Goal: Transaction & Acquisition: Purchase product/service

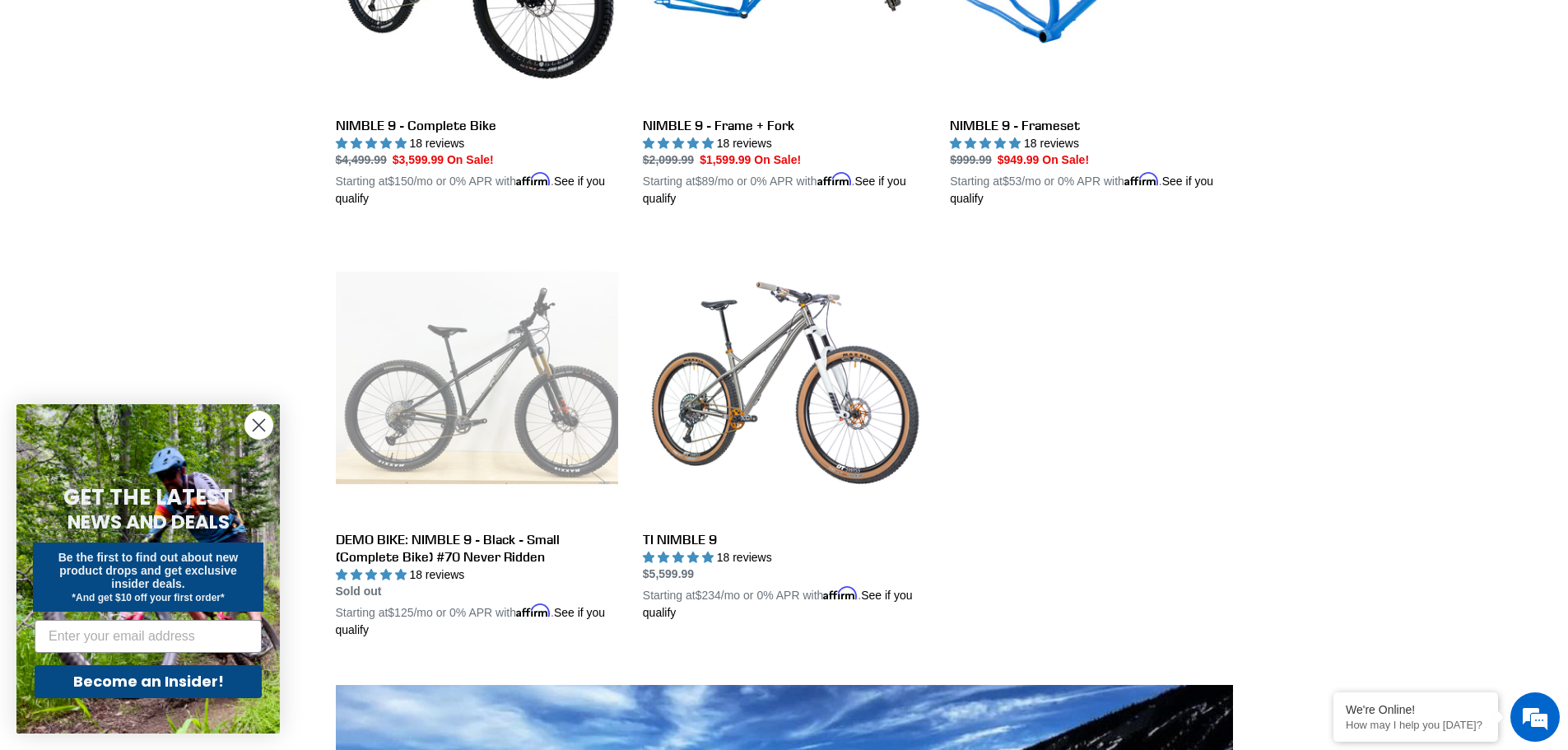
click at [253, 422] on circle "Close dialog" at bounding box center [259, 425] width 27 height 27
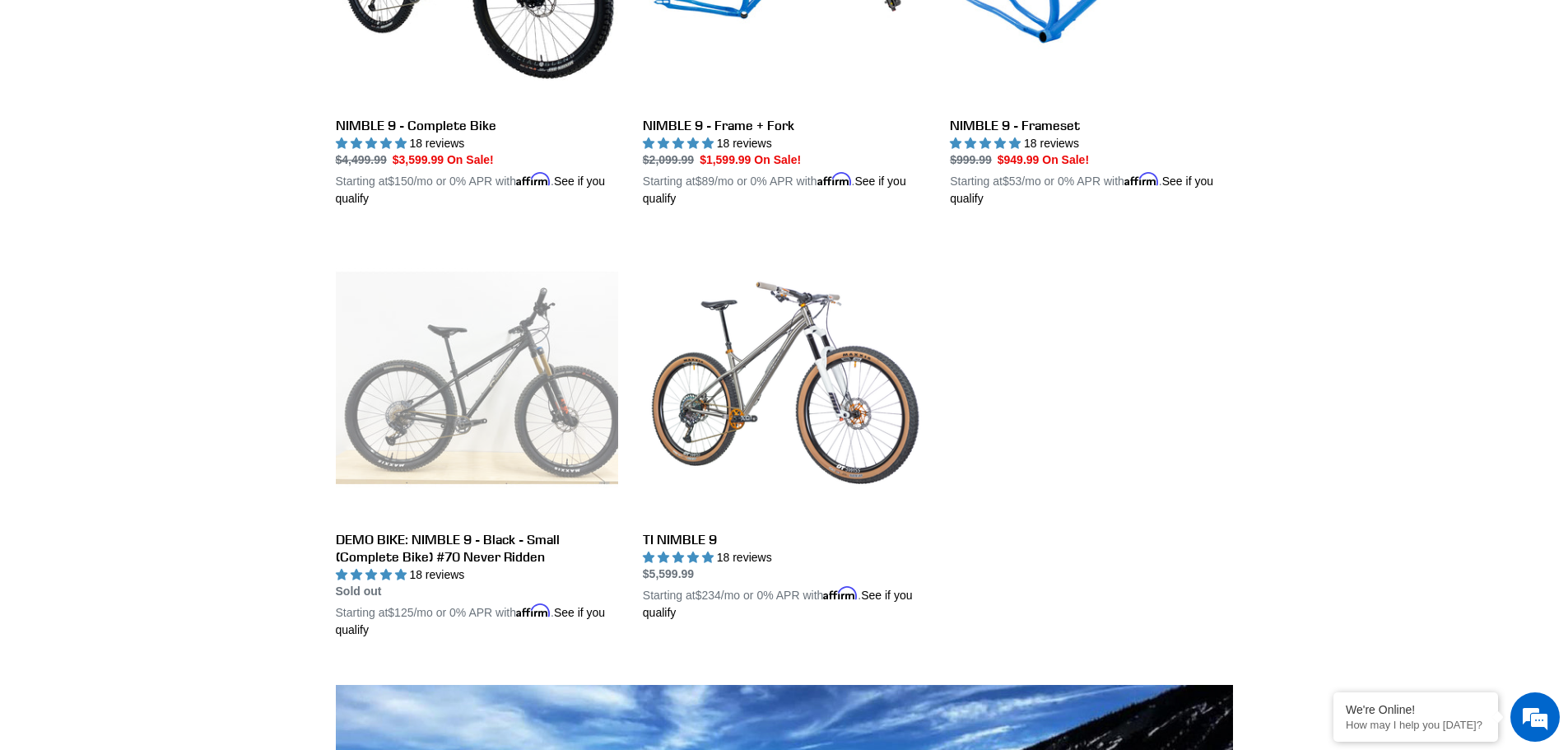
scroll to position [741, 0]
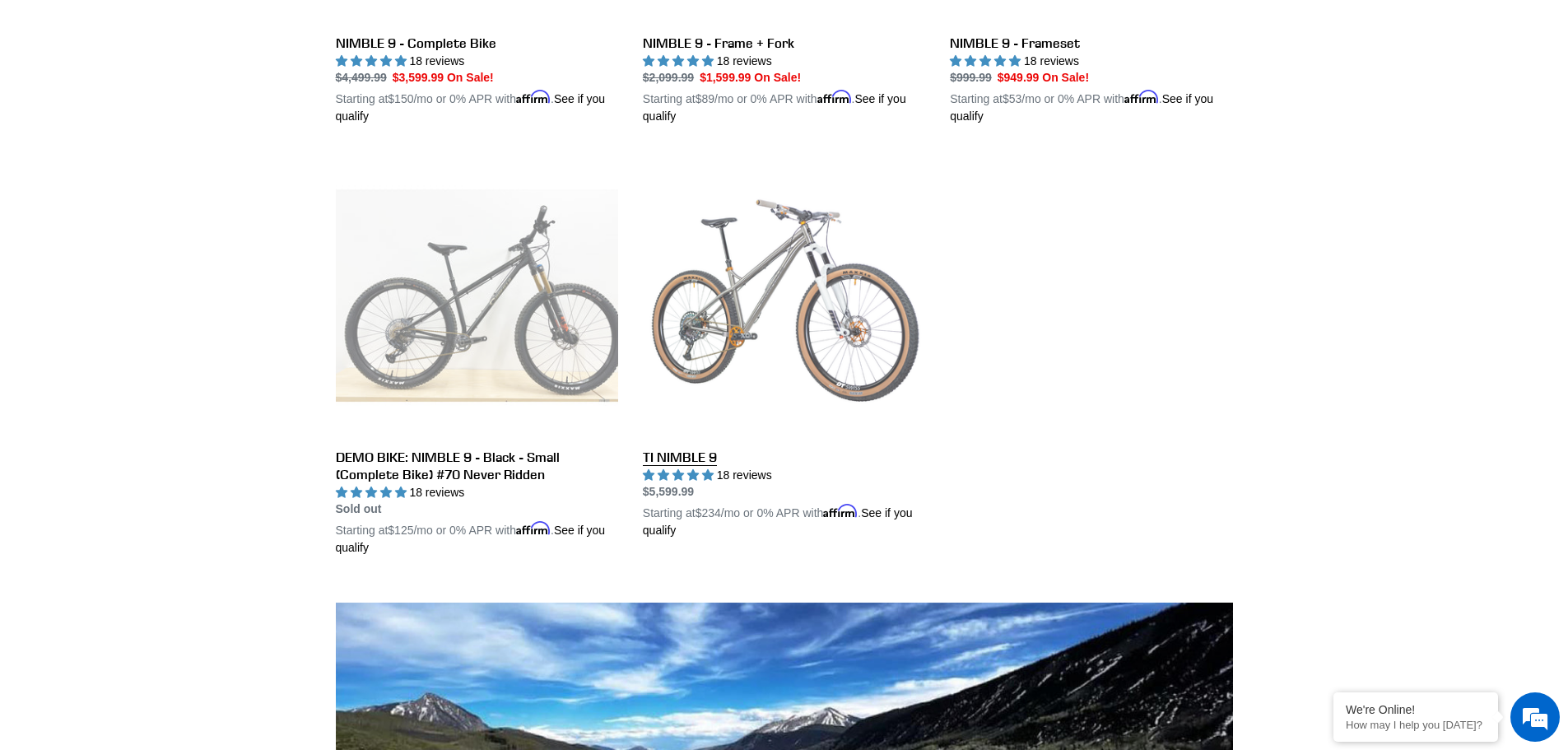
click at [795, 339] on link "TI NIMBLE 9" at bounding box center [784, 346] width 283 height 385
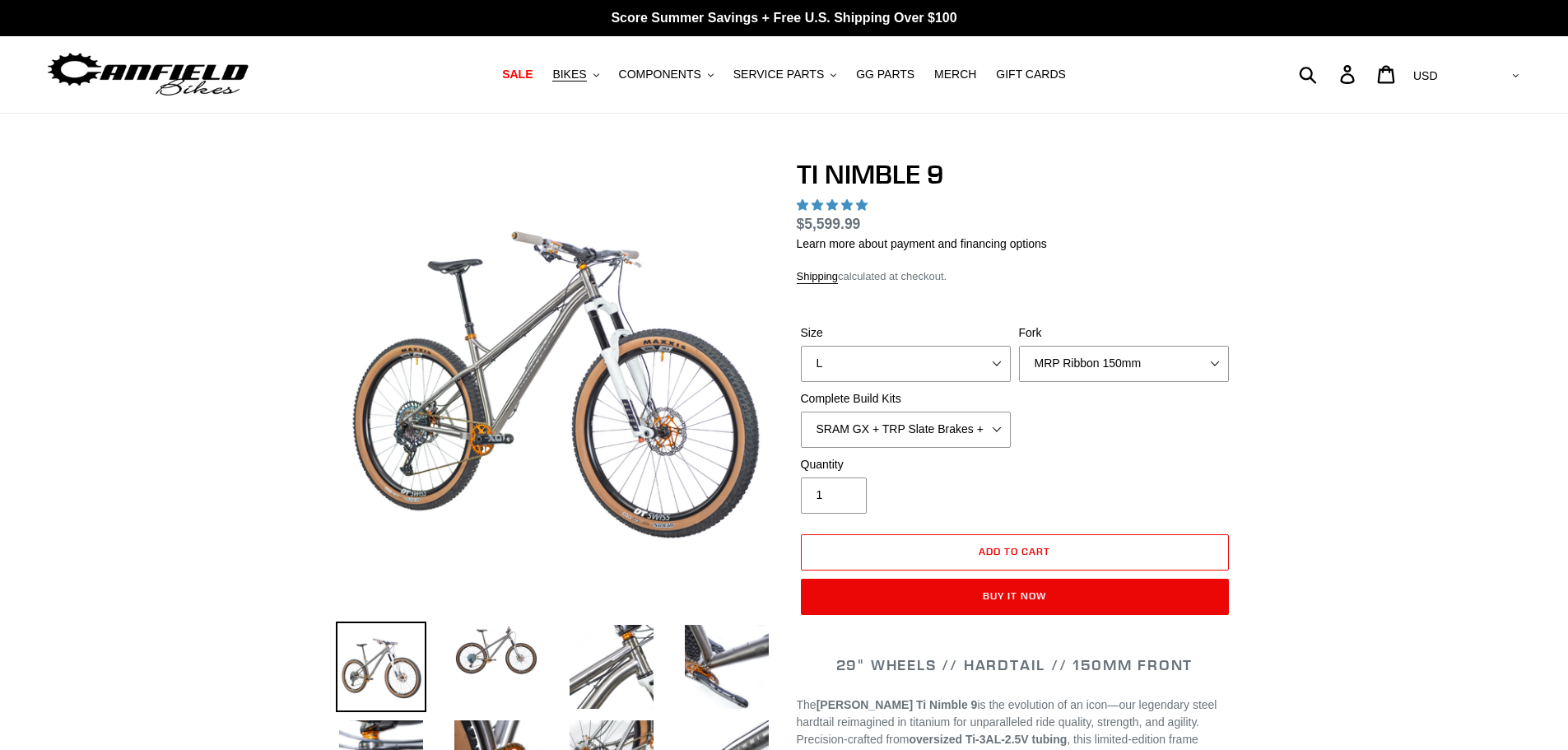
select select "highest-rating"
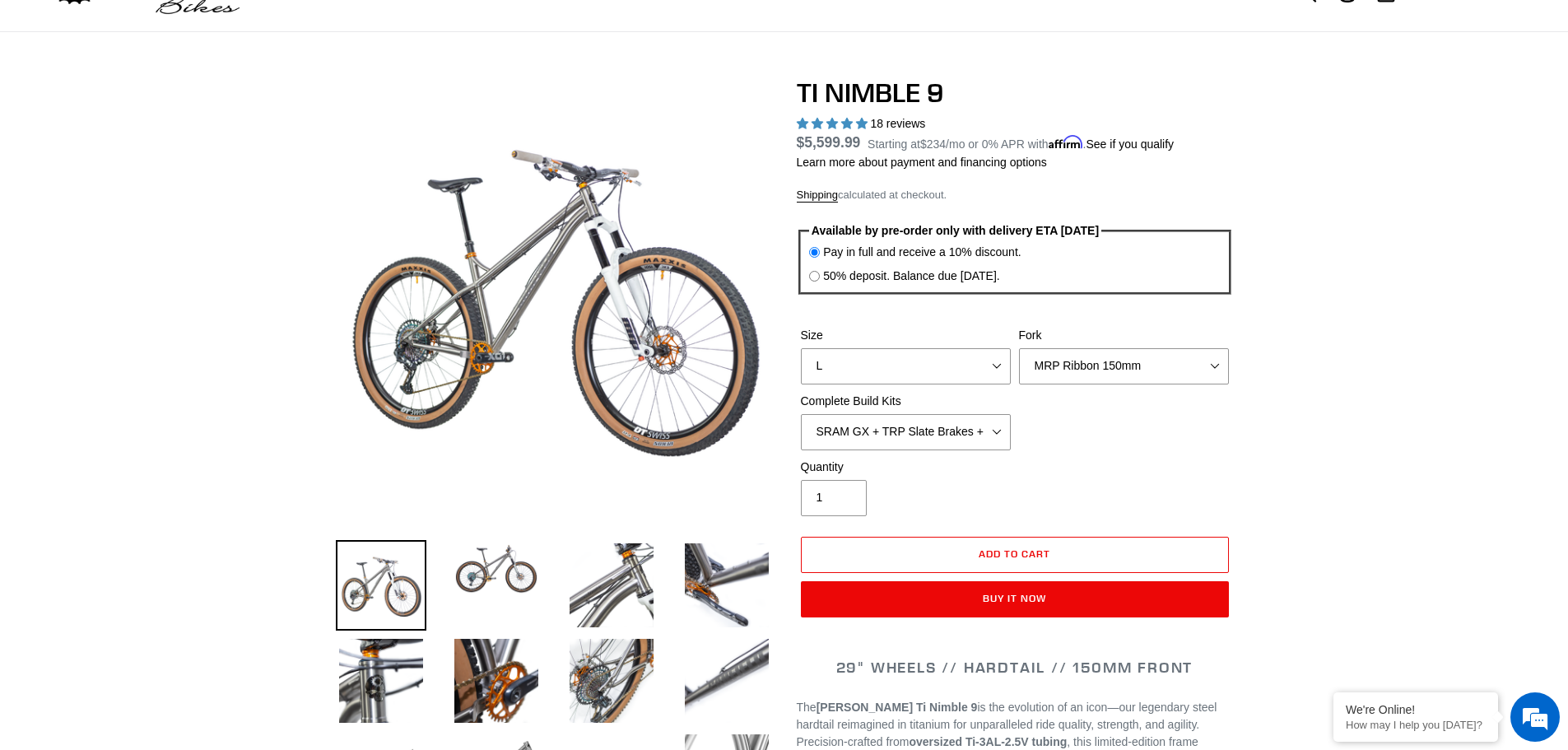
scroll to position [82, 0]
click at [499, 589] on img at bounding box center [496, 568] width 91 height 57
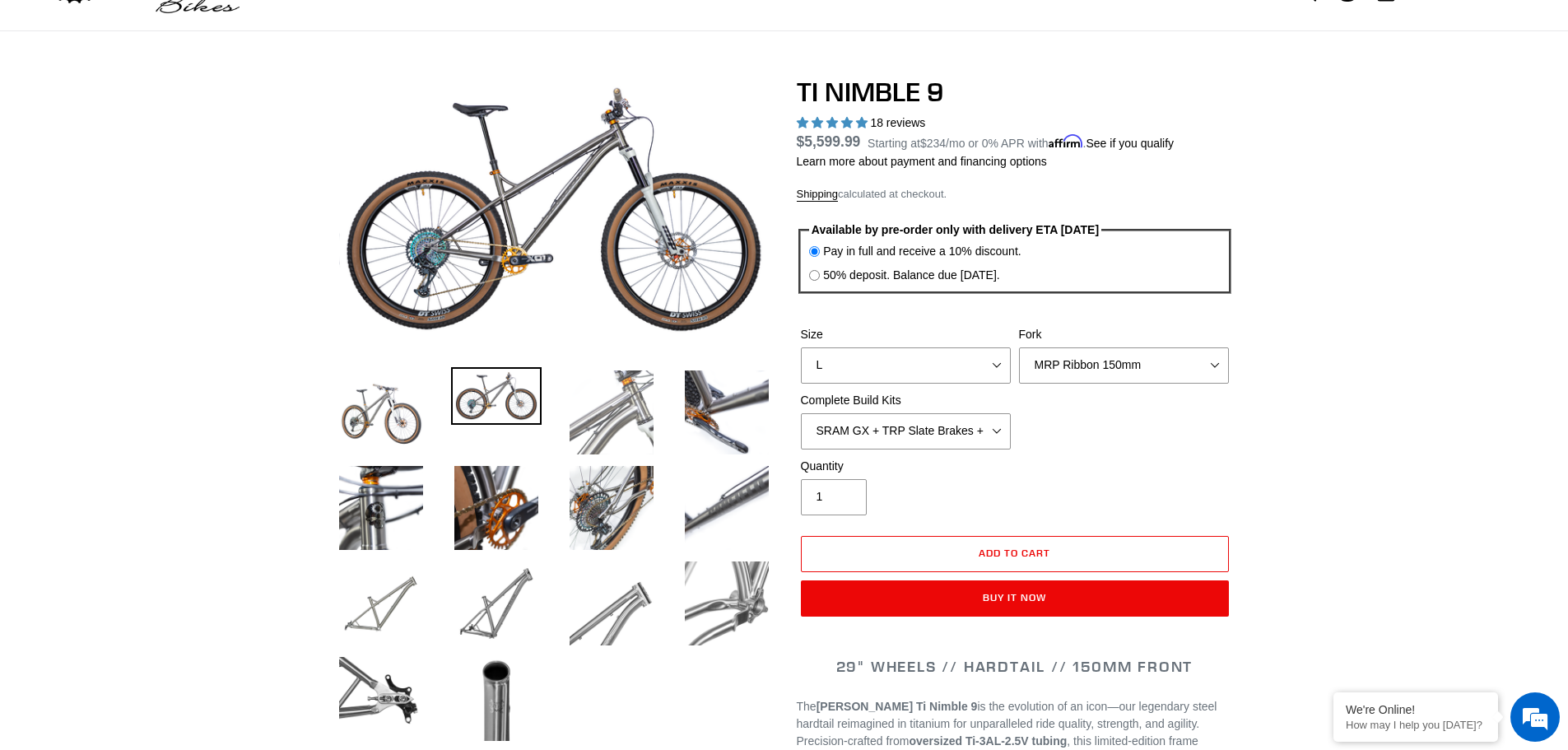
scroll to position [0, 0]
click at [620, 435] on img at bounding box center [611, 413] width 91 height 91
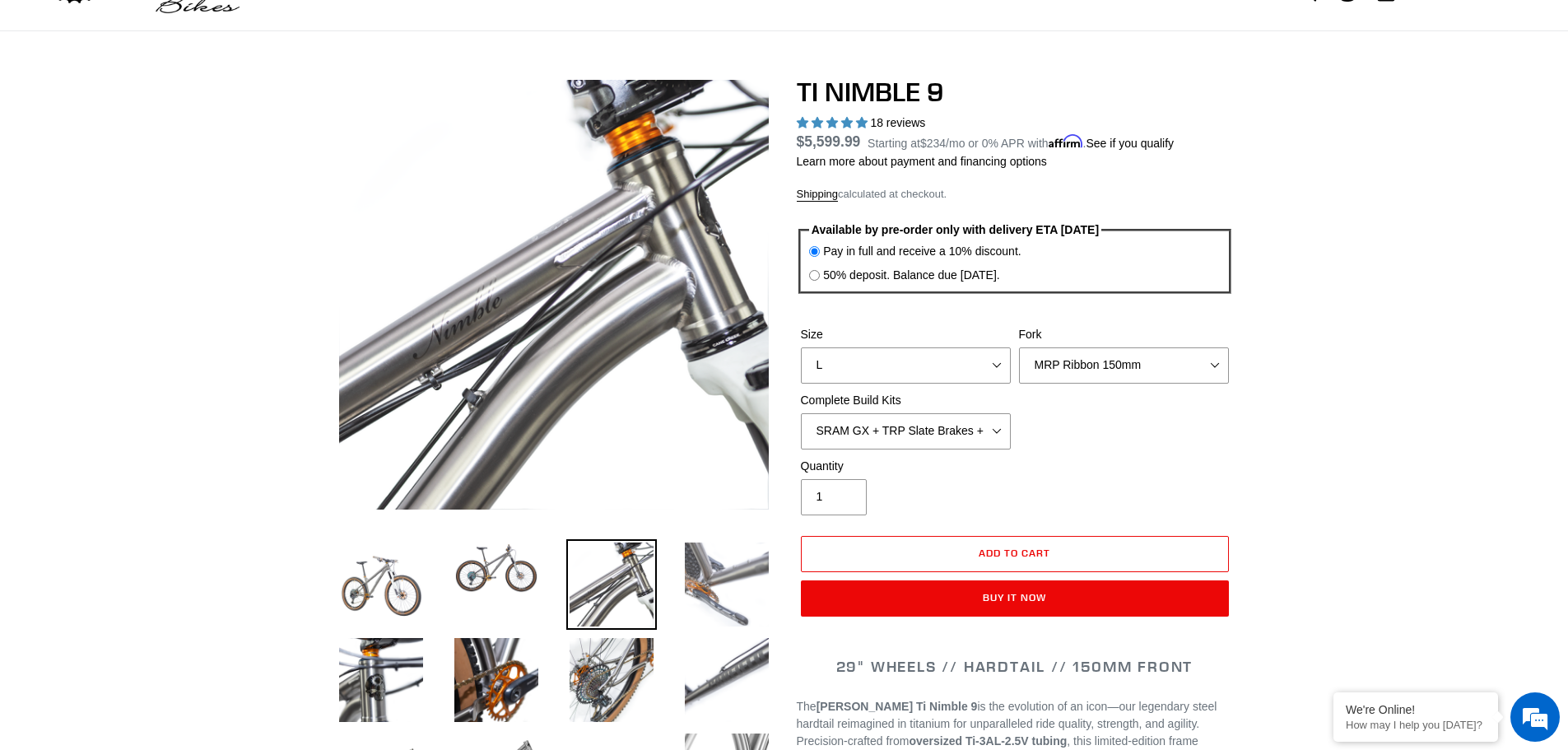
click at [725, 596] on img at bounding box center [727, 585] width 91 height 91
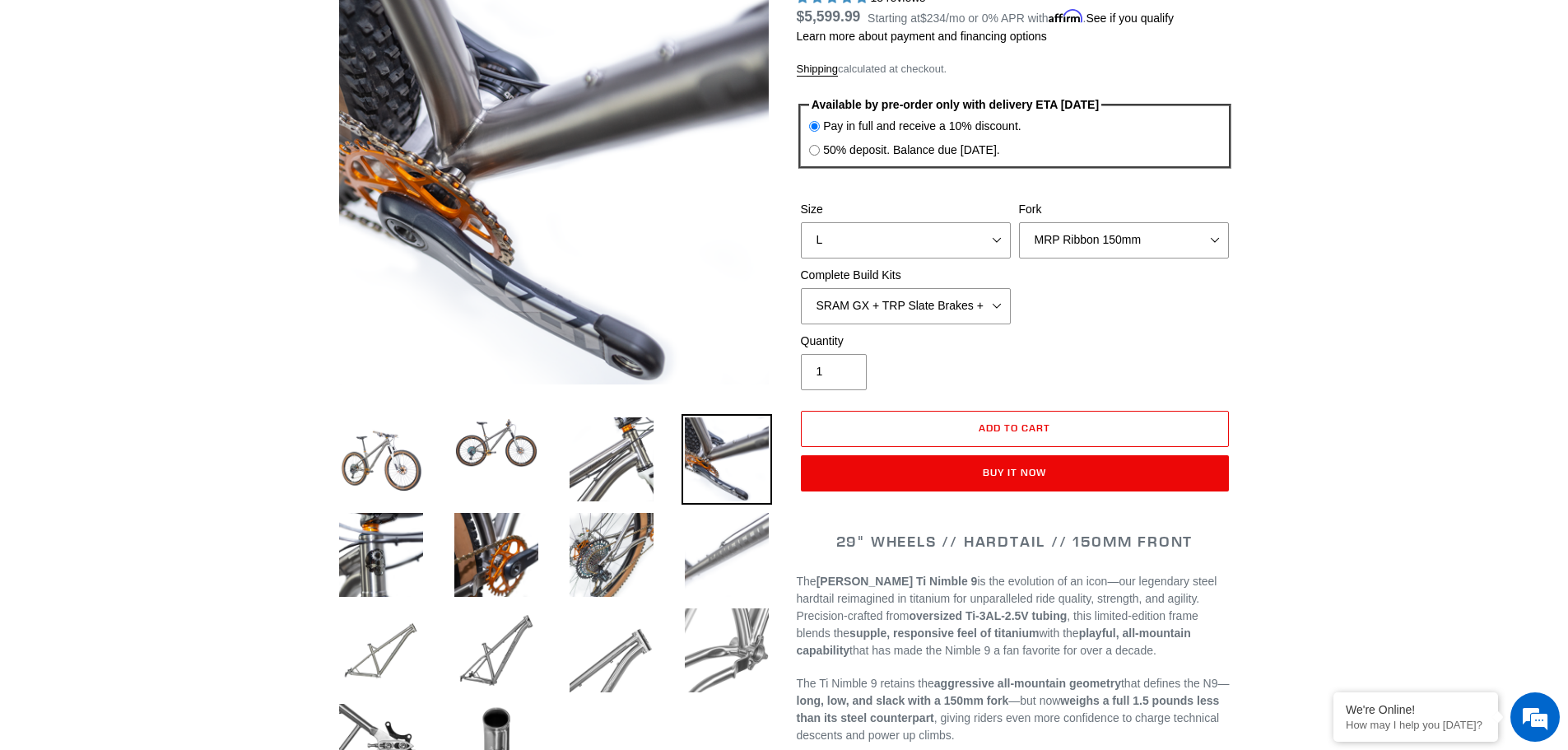
scroll to position [247, 0]
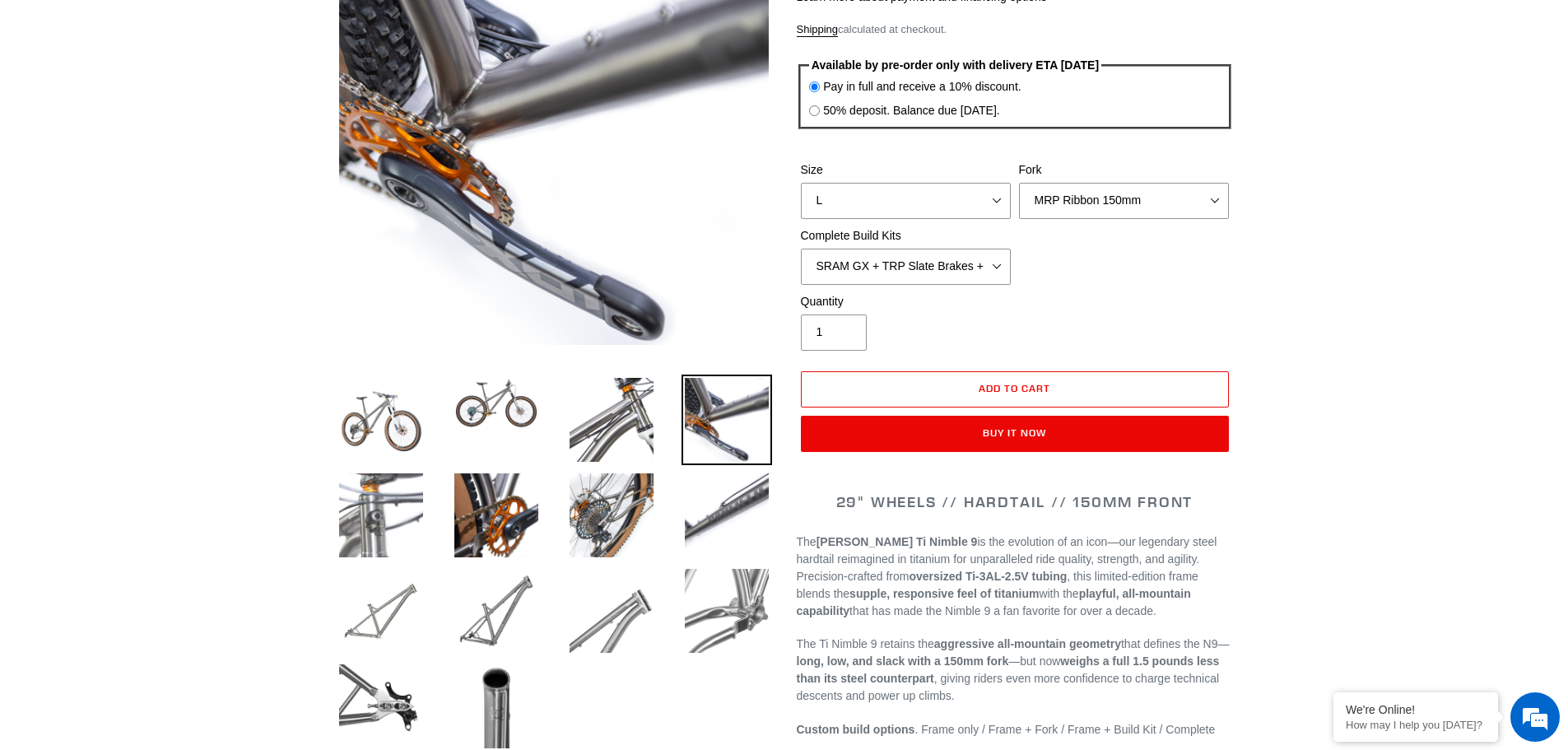
click at [403, 520] on img at bounding box center [381, 515] width 91 height 91
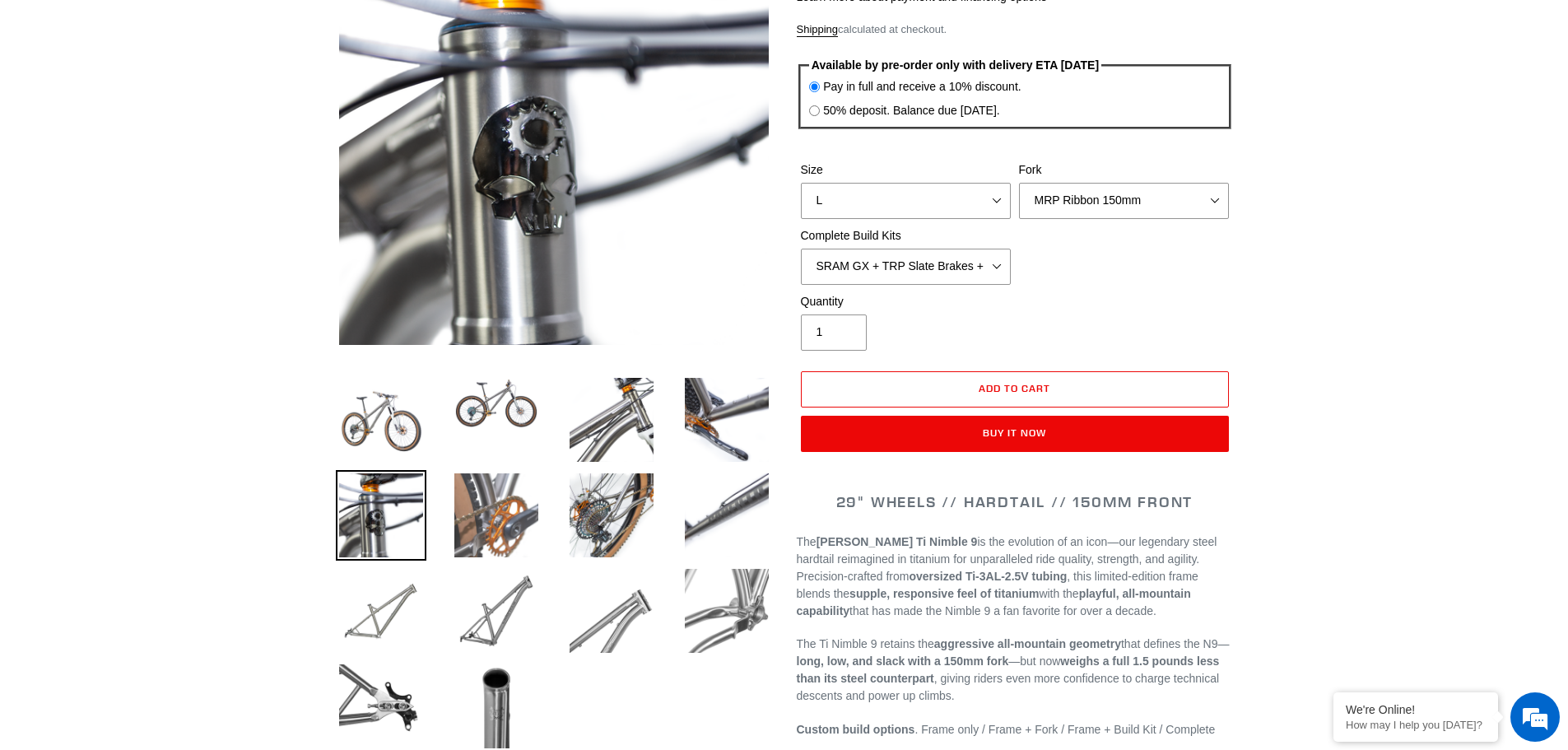
click at [482, 519] on img at bounding box center [496, 515] width 91 height 91
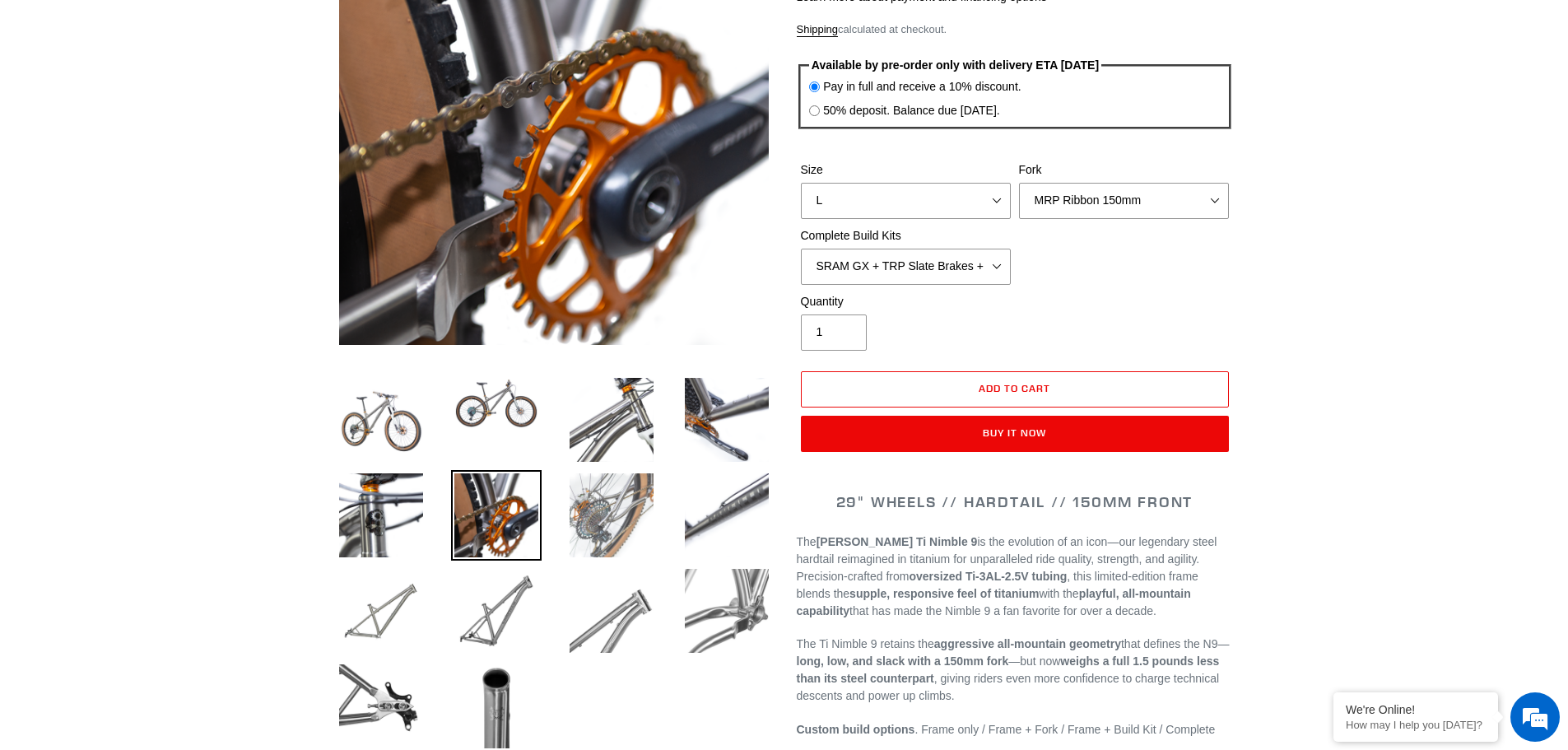
click at [609, 527] on img at bounding box center [611, 515] width 91 height 91
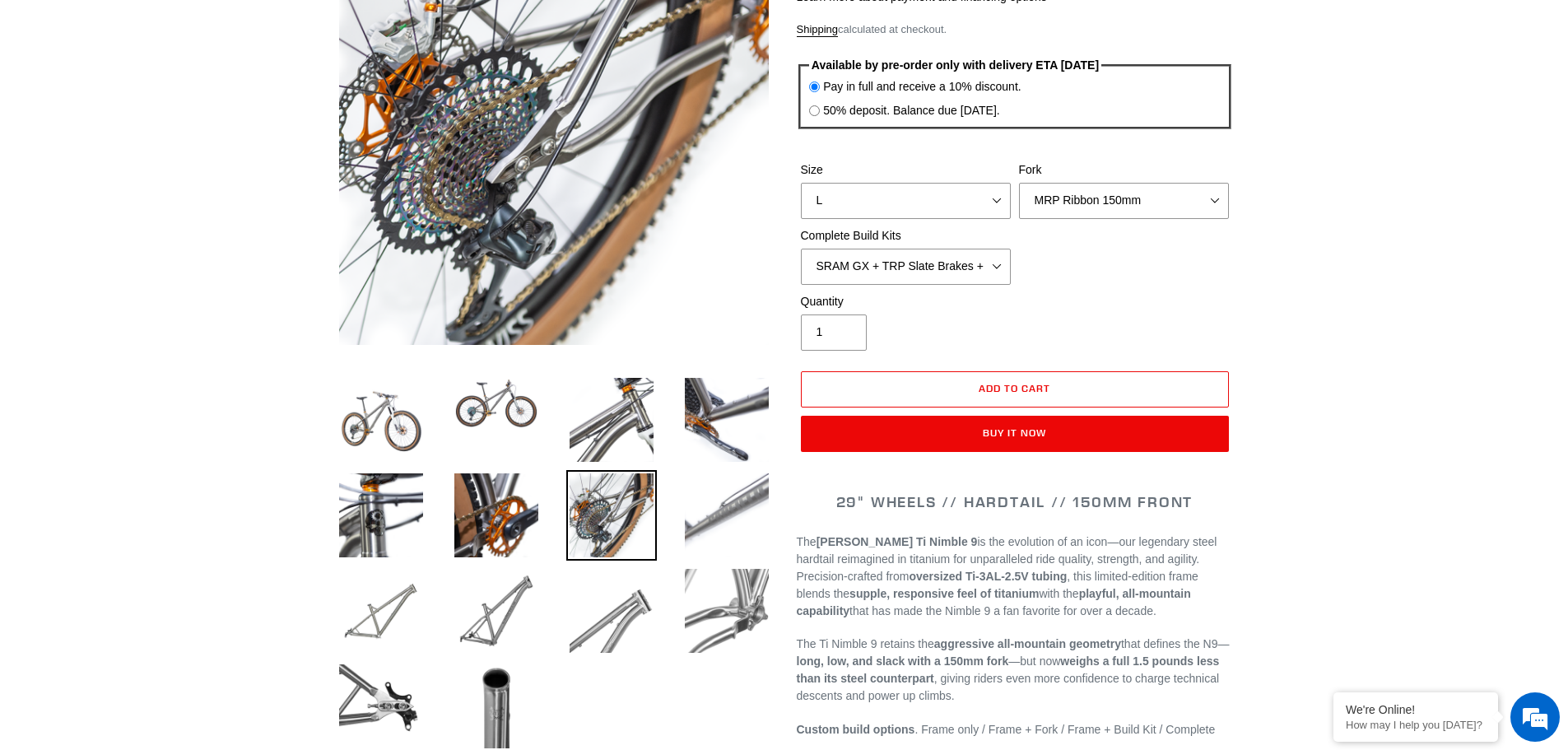
click at [737, 529] on img at bounding box center [727, 515] width 91 height 91
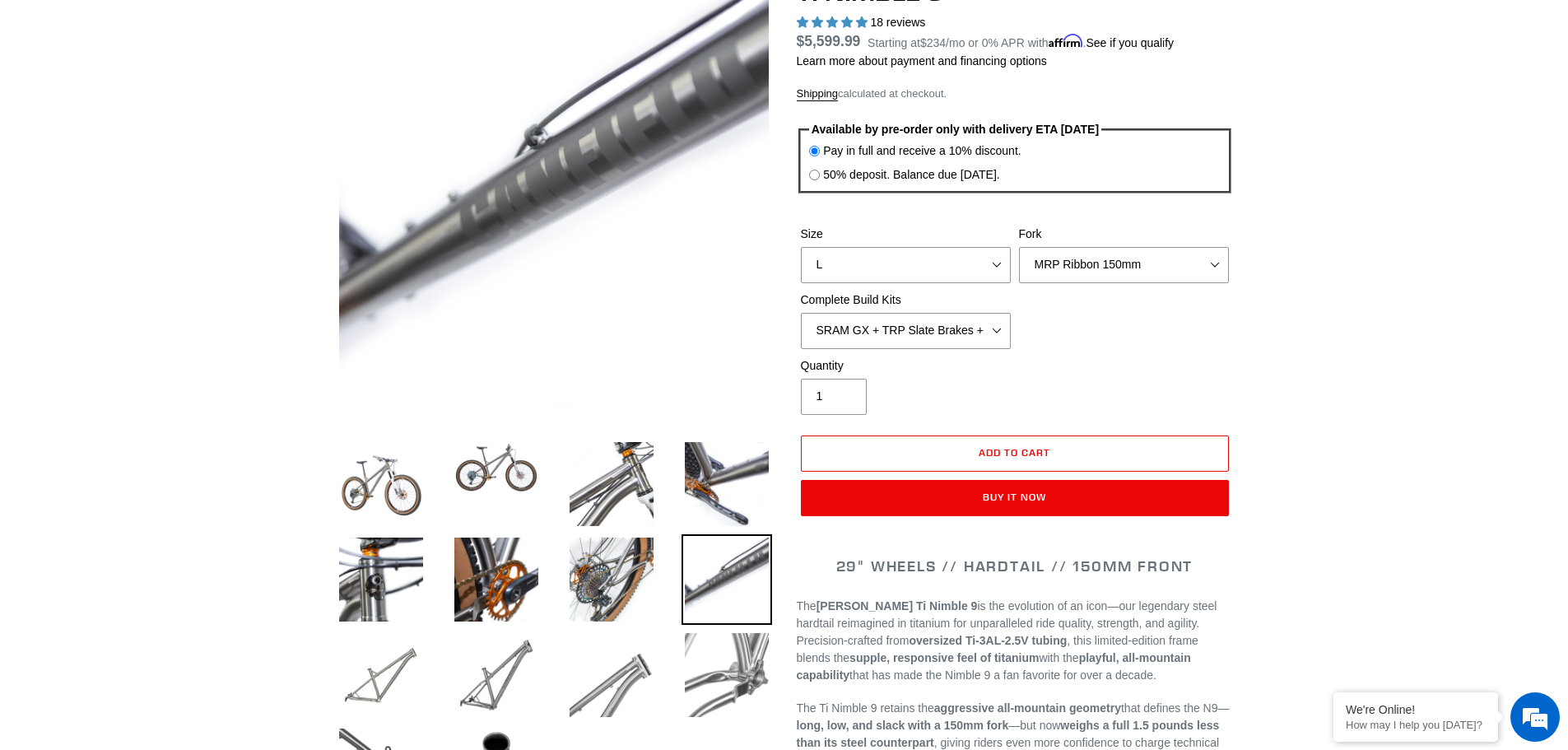
scroll to position [164, 0]
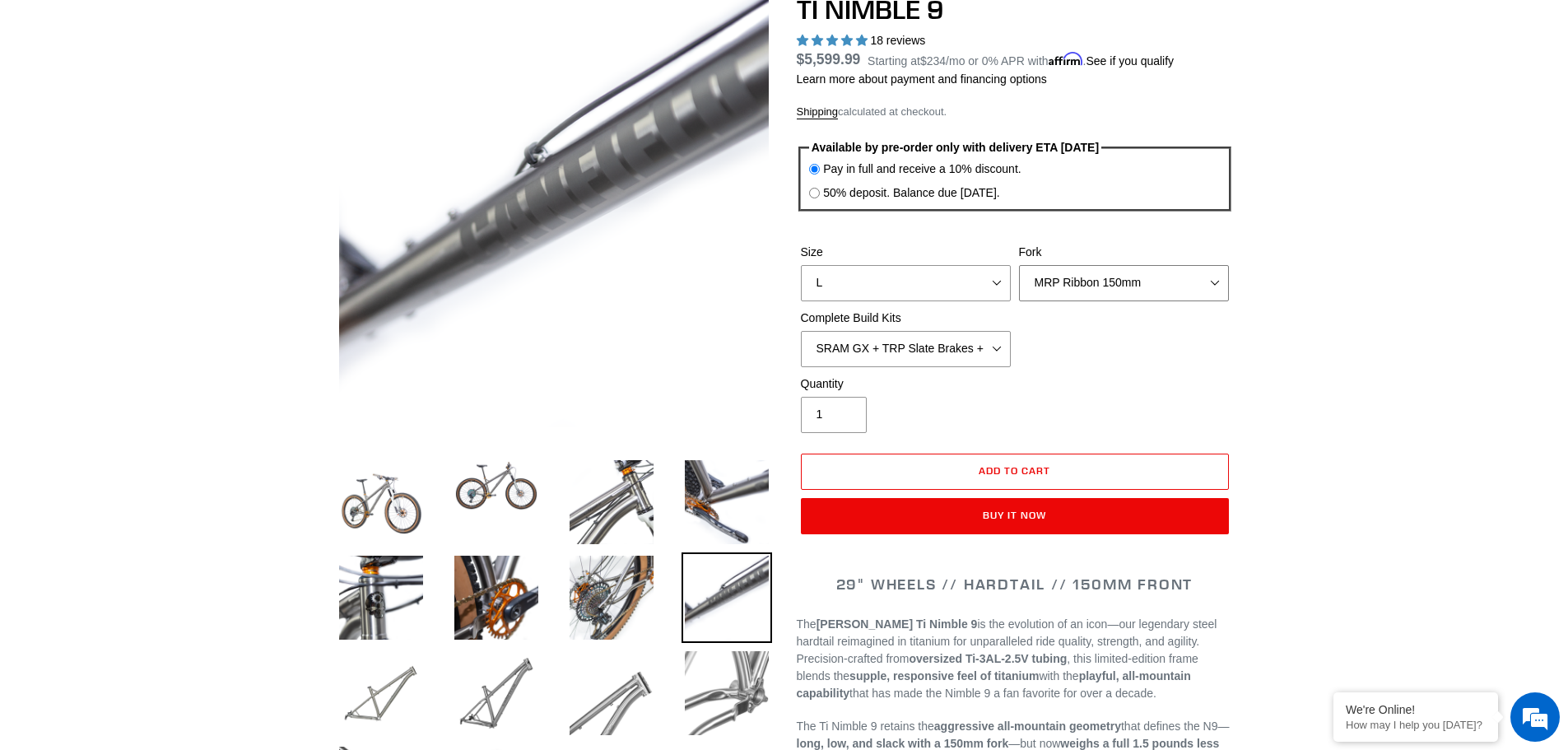
click at [1217, 282] on select "MRP Ribbon 150mm RockShox Lyrik 150mm Fox Factory 36 150mm Cane Creek Helm 150m…" at bounding box center [1124, 283] width 210 height 36
click at [1019, 265] on select "MRP Ribbon 150mm RockShox Lyrik 150mm Fox Factory 36 150mm Cane Creek Helm 150m…" at bounding box center [1124, 283] width 210 height 36
click at [993, 345] on select "SRAM GX + TRP Slate Brakes + Rotors + e13 LG-1 Wheels SHIMANO XT + SHIMANO brak…" at bounding box center [906, 349] width 210 height 36
click at [1215, 282] on select "MRP Ribbon 150mm RockShox Lyrik 150mm Fox Factory 36 150mm Cane Creek Helm 150m…" at bounding box center [1124, 283] width 210 height 36
select select "Fox Factory 36 150mm"
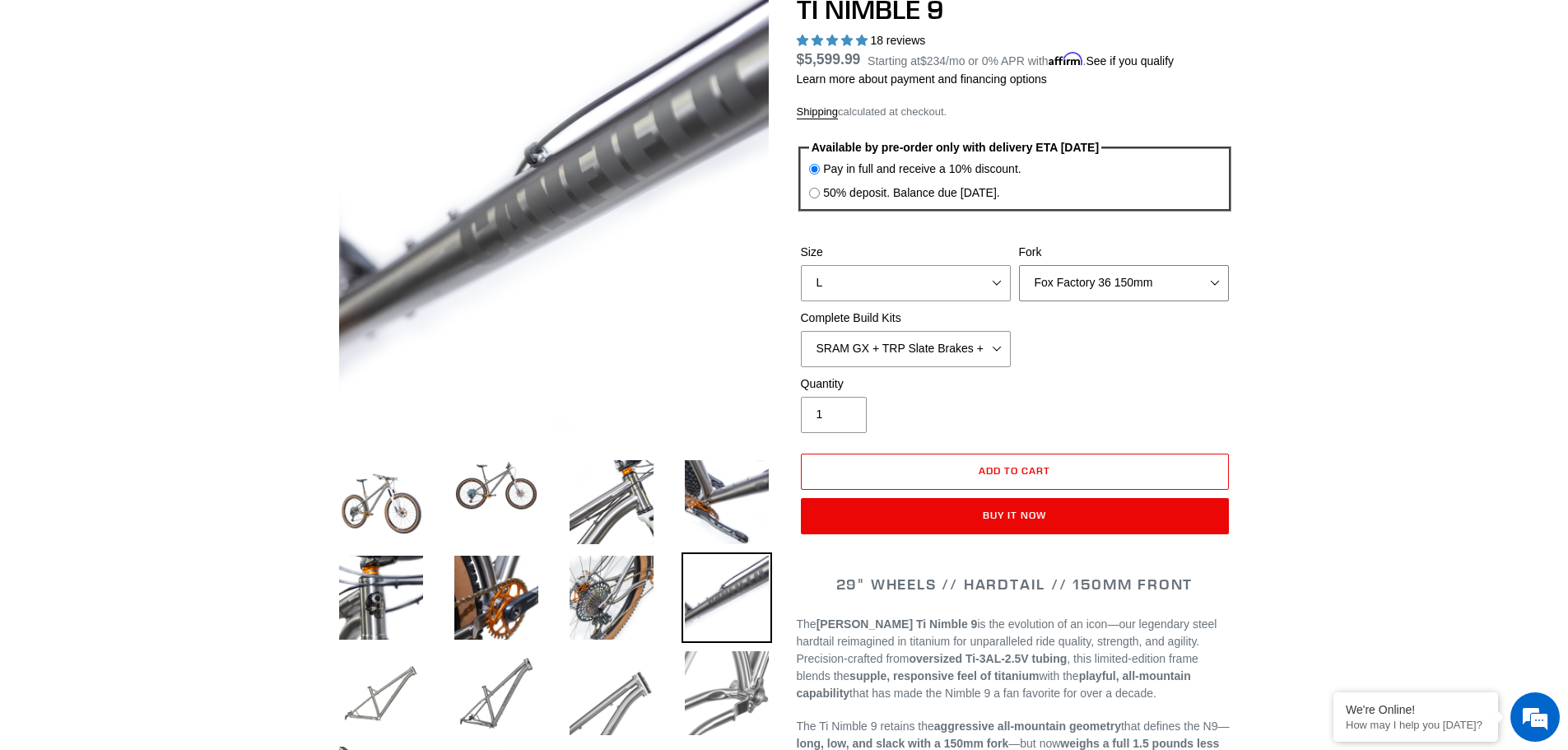
click at [1019, 265] on select "MRP Ribbon 150mm RockShox Lyrik 150mm Fox Factory 36 150mm Cane Creek Helm 150m…" at bounding box center [1124, 283] width 210 height 36
click at [998, 345] on select "SRAM GX + TRP Slate Brakes + Rotors + e13 LG-1 Wheels SHIMANO XT + SHIMANO brak…" at bounding box center [906, 349] width 210 height 36
click at [801, 331] on select "SRAM GX + TRP Slate Brakes + Rotors + e13 LG-1 Wheels SHIMANO XT + SHIMANO brak…" at bounding box center [906, 349] width 210 height 36
click at [993, 345] on select "SRAM GX + TRP Slate Brakes + Rotors + e13 LG-1 Wheels SHIMANO XT + SHIMANO brak…" at bounding box center [906, 349] width 210 height 36
select select "SHIMANO XT + SHIMANO brakes + Rotors + e13 LG-1 Wheels"
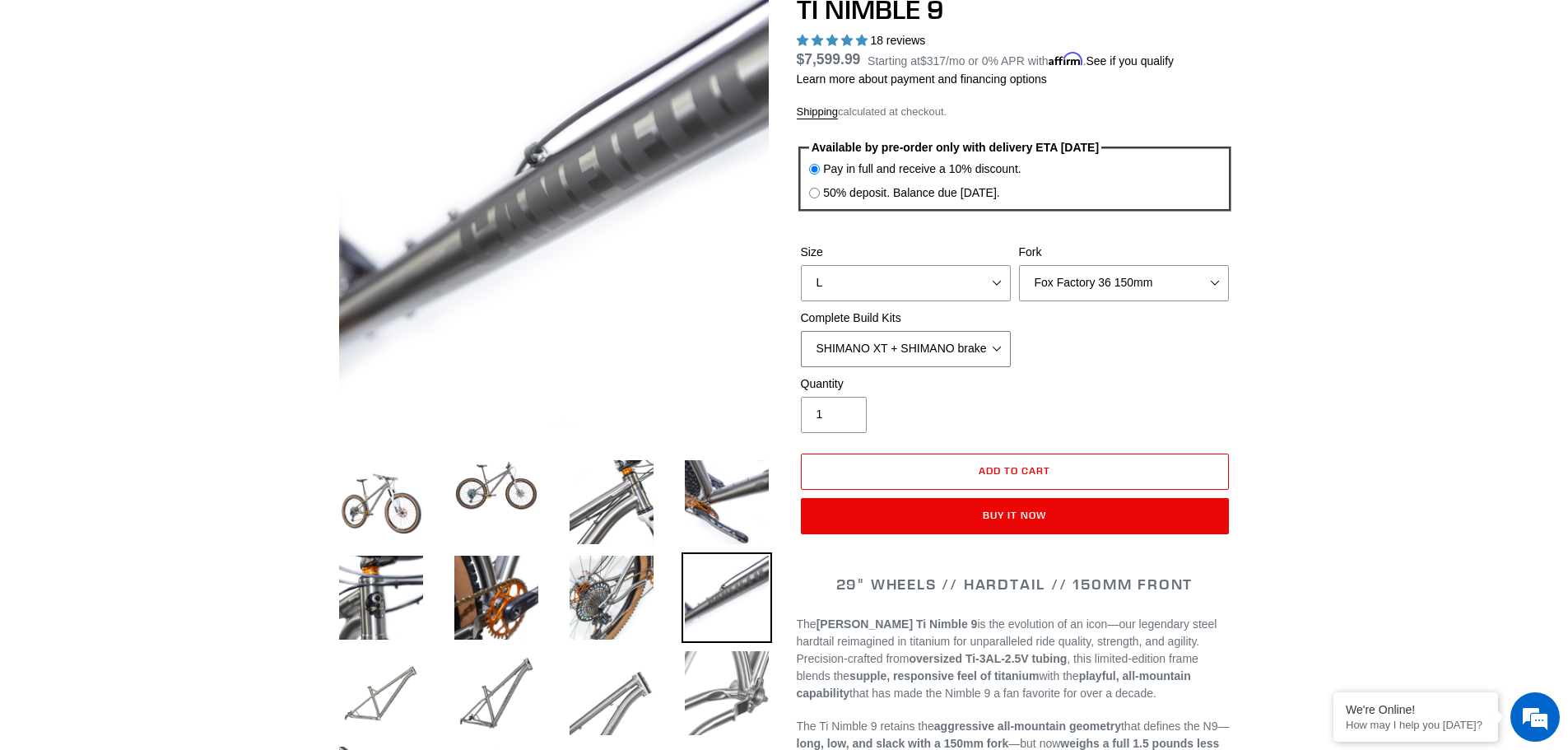
click at [801, 331] on select "SRAM GX + TRP Slate Brakes + Rotors + e13 LG-1 Wheels SHIMANO XT + SHIMANO brak…" at bounding box center [906, 349] width 210 height 36
click at [1215, 280] on select "MRP Ribbon 150mm RockShox Lyrik 150mm Fox Factory 36 150mm Cane Creek Helm 150m…" at bounding box center [1124, 283] width 210 height 36
click at [1019, 265] on select "MRP Ribbon 150mm RockShox Lyrik 150mm Fox Factory 36 150mm Cane Creek Helm 150m…" at bounding box center [1124, 283] width 210 height 36
click at [1216, 282] on select "MRP Ribbon 150mm RockShox Lyrik 150mm Fox Factory 36 150mm Cane Creek Helm 150m…" at bounding box center [1124, 283] width 210 height 36
click at [1019, 265] on select "MRP Ribbon 150mm RockShox Lyrik 150mm Fox Factory 36 150mm Cane Creek Helm 150m…" at bounding box center [1124, 283] width 210 height 36
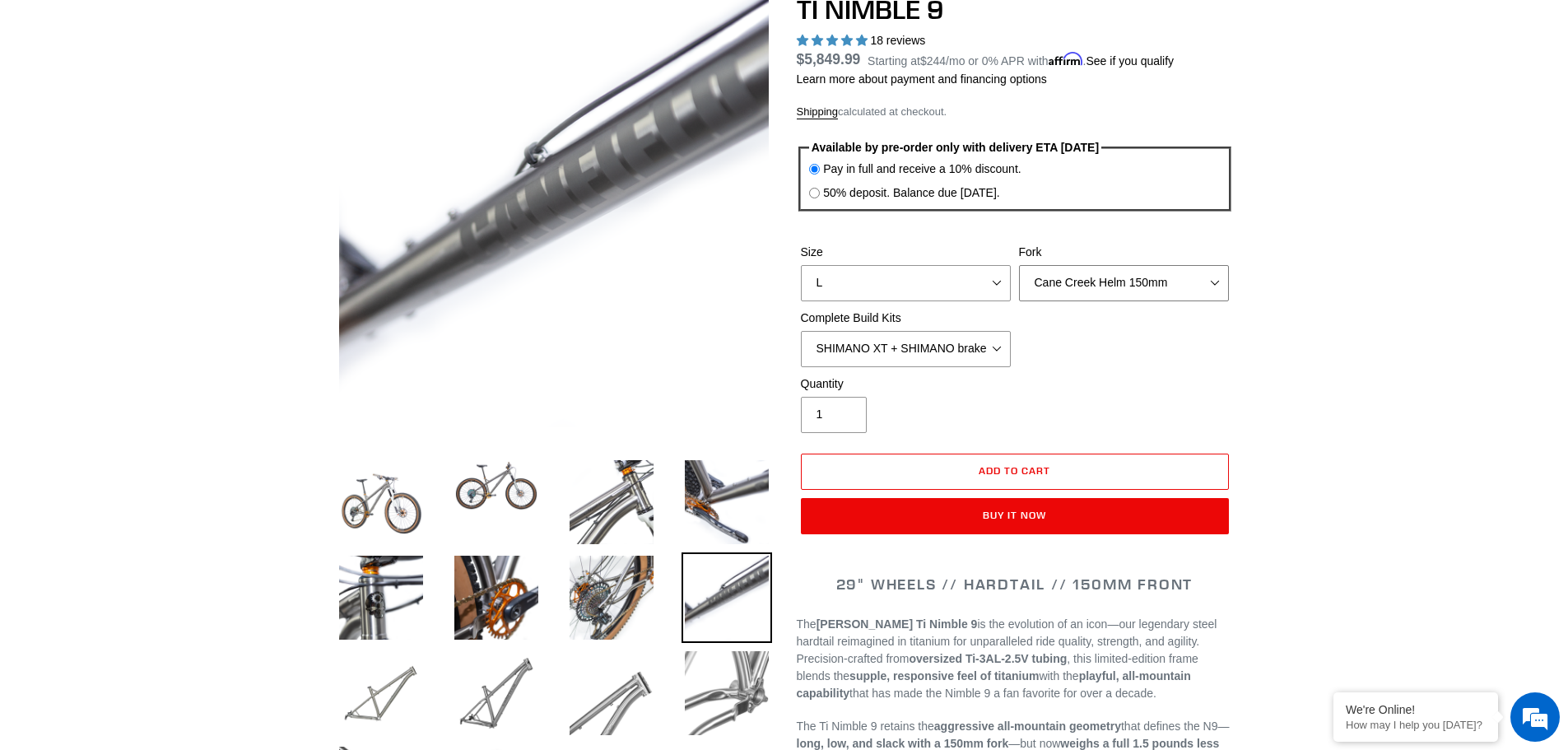
click at [1210, 277] on select "MRP Ribbon 150mm RockShox Lyrik 150mm Fox Factory 36 150mm Cane Creek Helm 150m…" at bounding box center [1124, 283] width 210 height 36
select select "Fox Factory 36 150mm"
click at [1019, 265] on select "MRP Ribbon 150mm RockShox Lyrik 150mm Fox Factory 36 150mm Cane Creek Helm 150m…" at bounding box center [1124, 283] width 210 height 36
click at [997, 345] on select "SRAM GX + TRP Slate Brakes + Rotors + e13 LG-1 Wheels SHIMANO XT + SHIMANO brak…" at bounding box center [906, 349] width 210 height 36
select select "SRAM GX + TRP Slate Brakes + Rotors + e13 LG-1 Wheels"
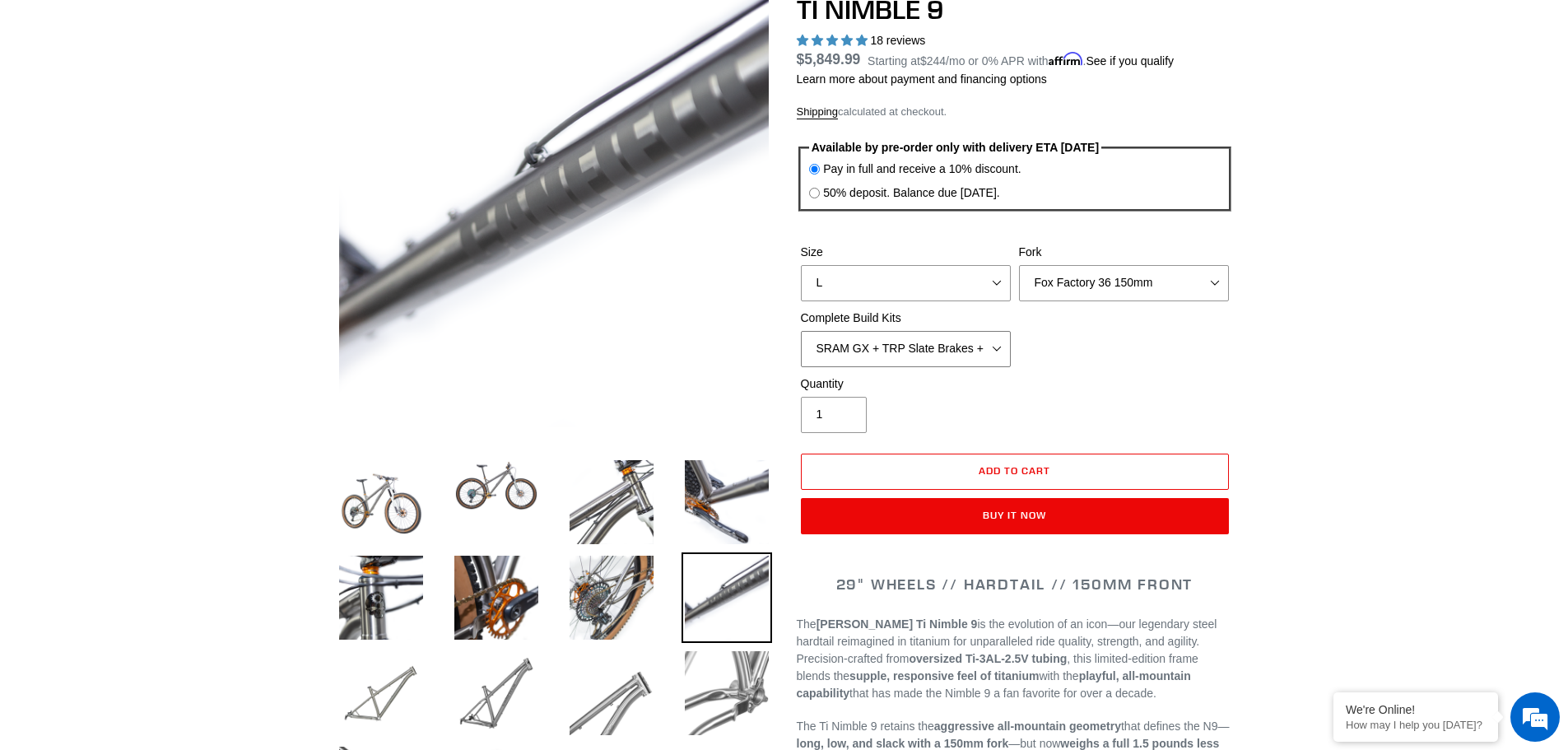
click at [801, 331] on select "SRAM GX + TRP Slate Brakes + Rotors + e13 LG-1 Wheels SHIMANO XT + SHIMANO brak…" at bounding box center [906, 349] width 210 height 36
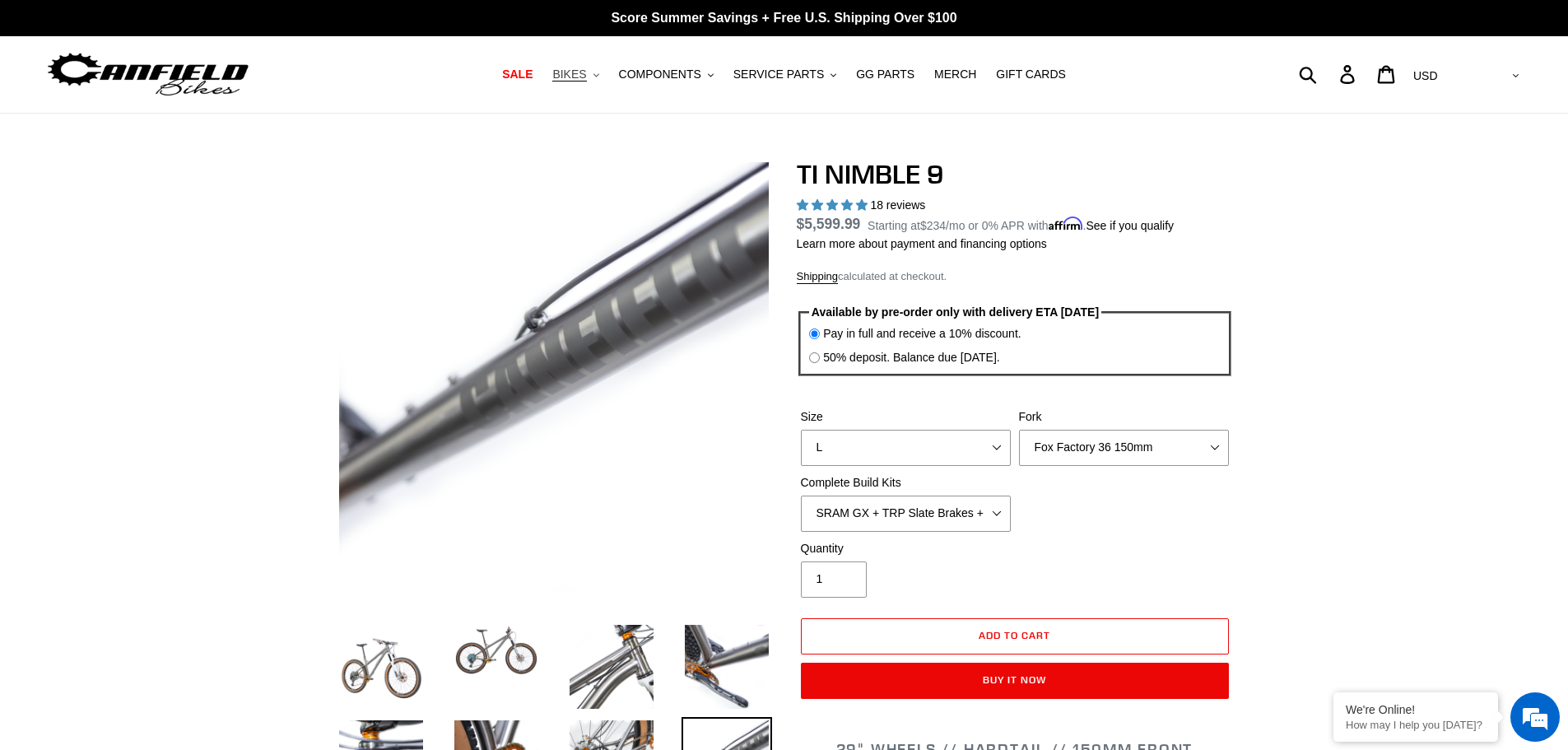
click at [586, 74] on span "BIKES" at bounding box center [569, 74] width 34 height 14
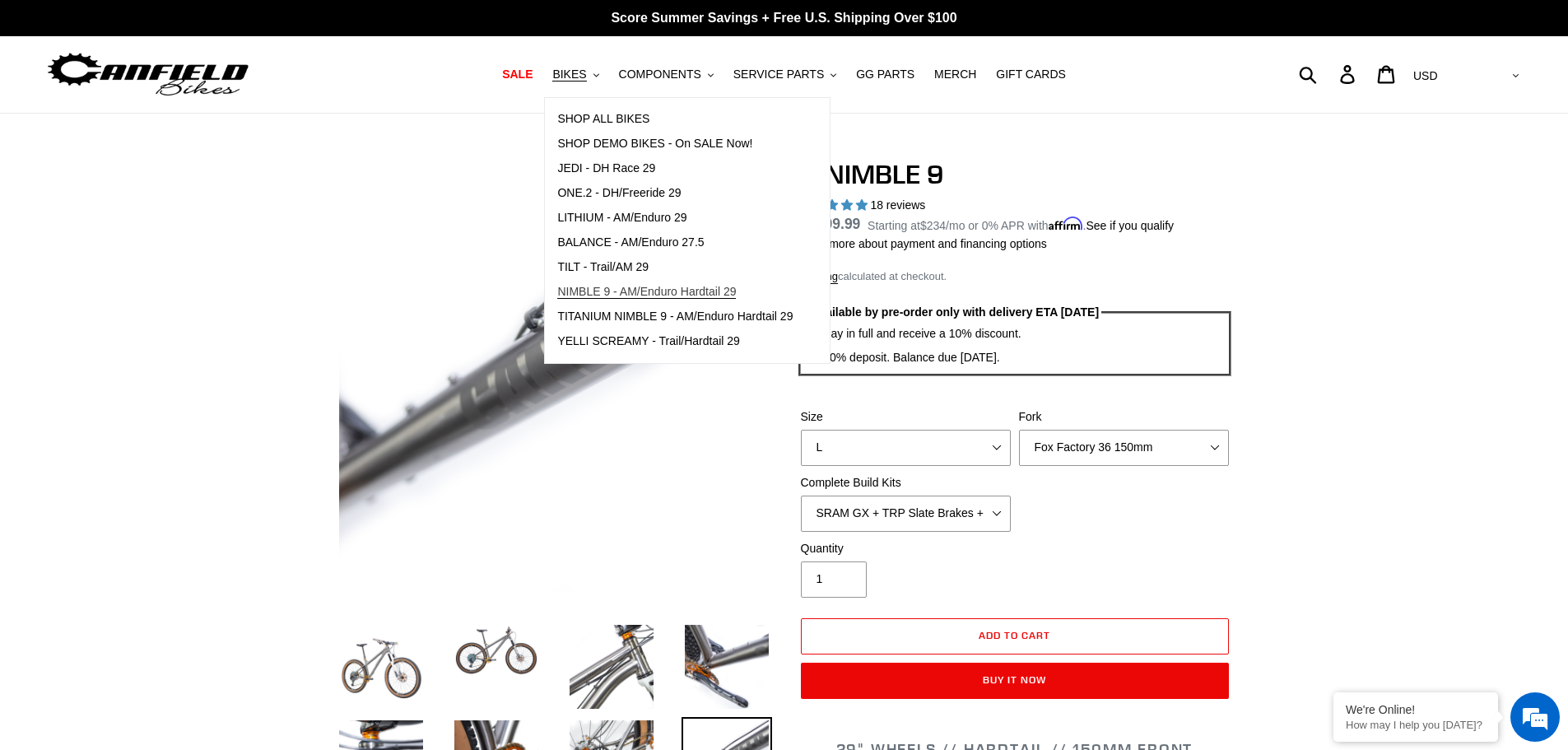
click at [612, 290] on span "NIMBLE 9 - AM/Enduro Hardtail 29" at bounding box center [646, 292] width 178 height 14
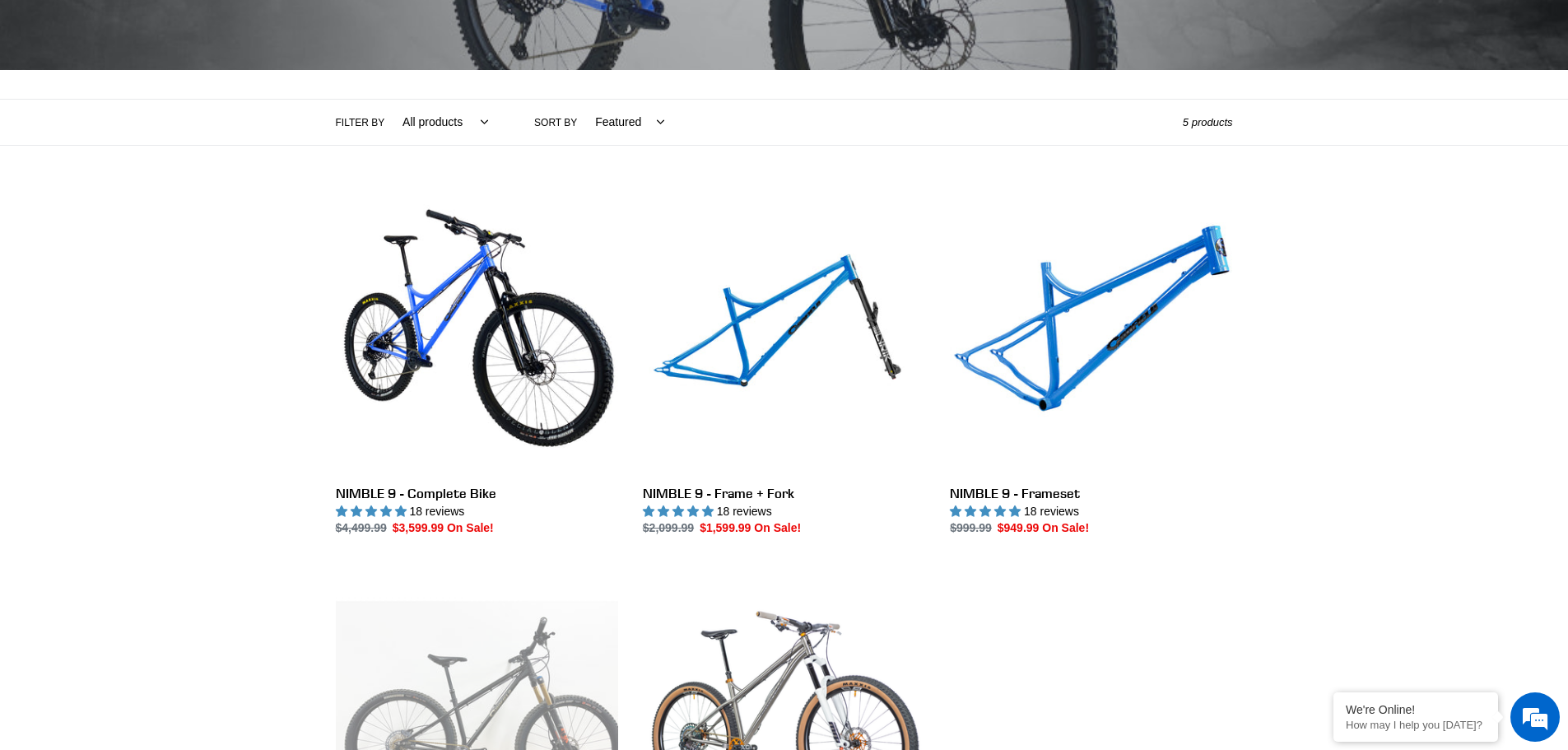
scroll to position [330, 0]
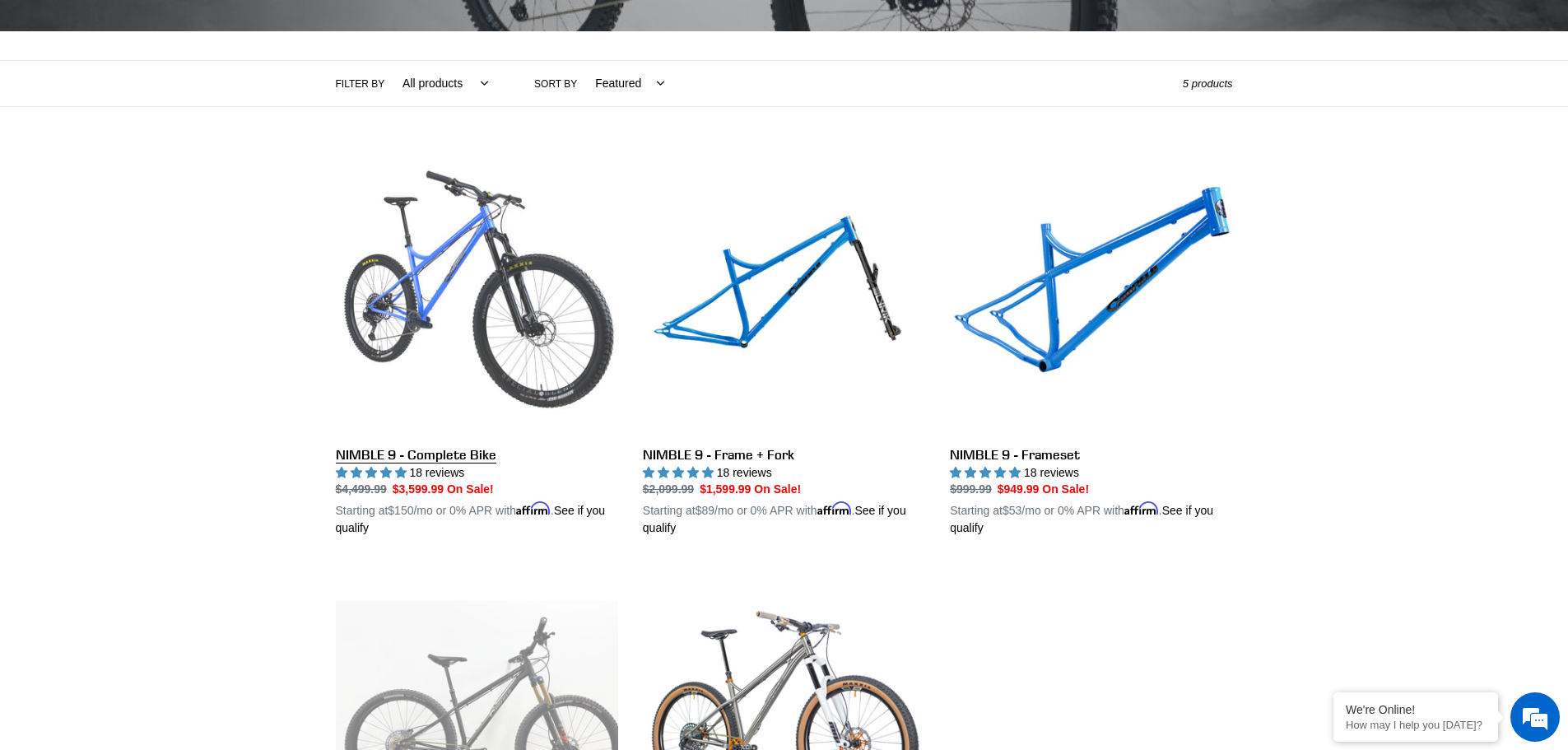
click at [456, 305] on link "NIMBLE 9 - Complete Bike" at bounding box center [477, 345] width 283 height 385
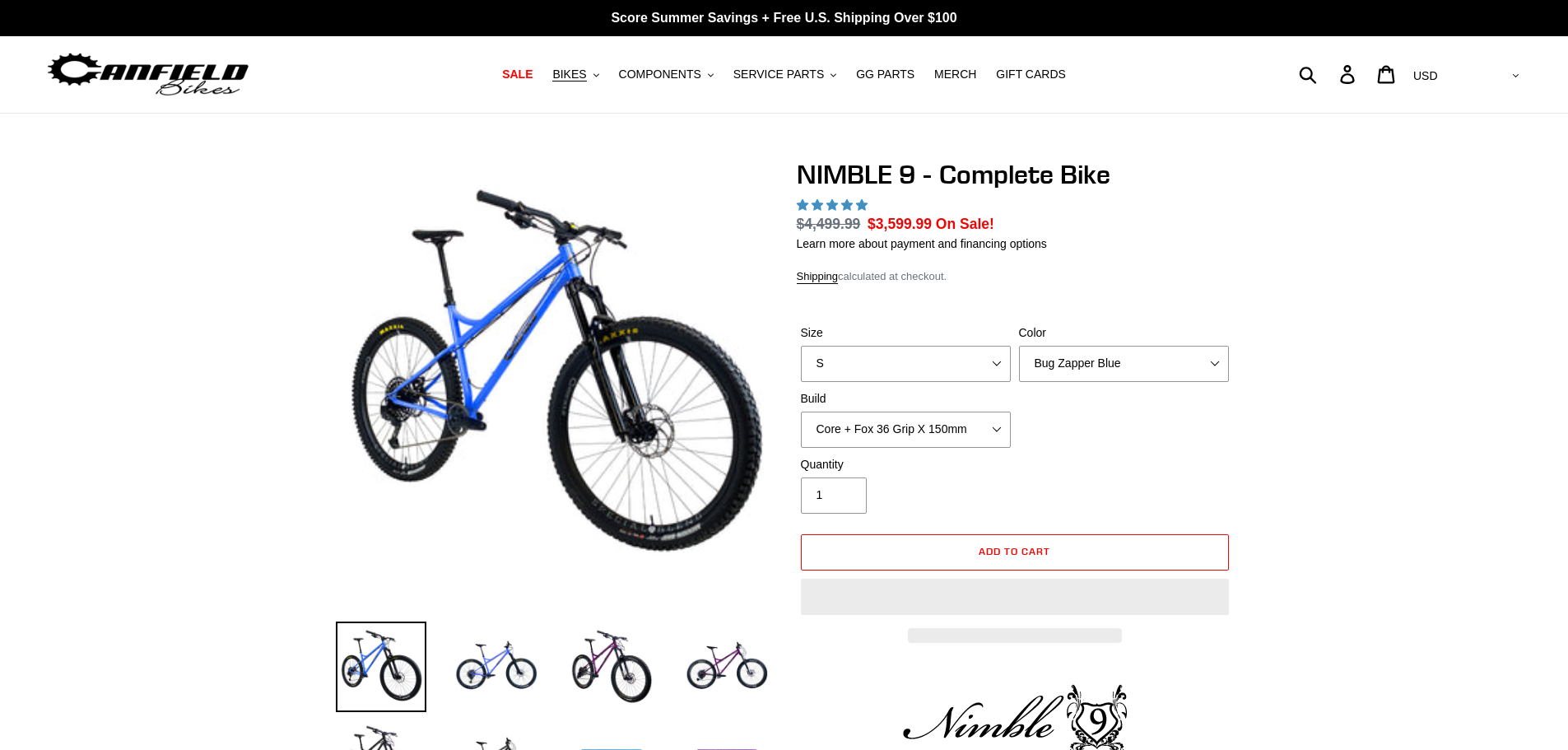
select select "highest-rating"
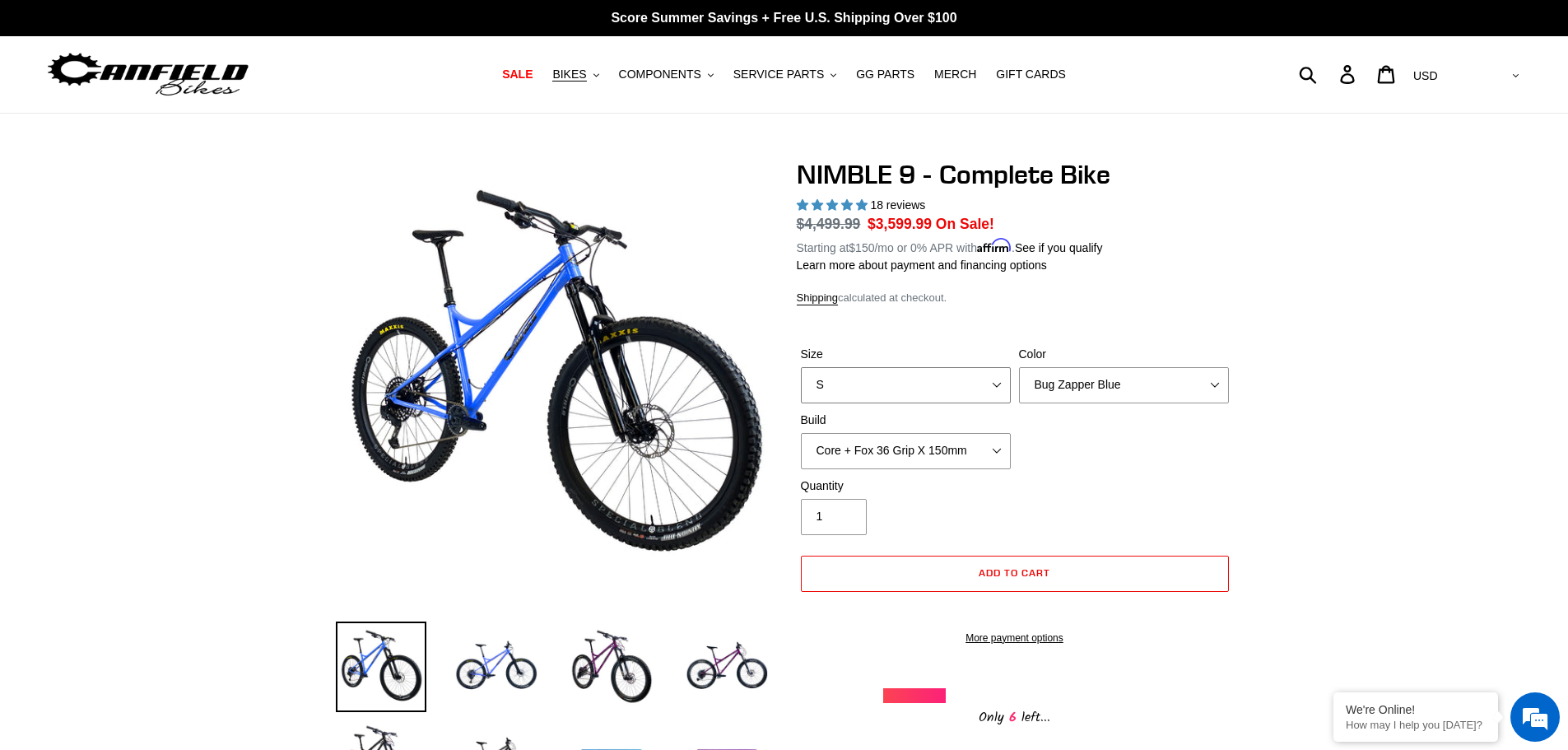
click at [996, 383] on select "S M L XL" at bounding box center [906, 385] width 210 height 36
select select "L"
click at [801, 367] on select "S M L XL" at bounding box center [906, 385] width 210 height 36
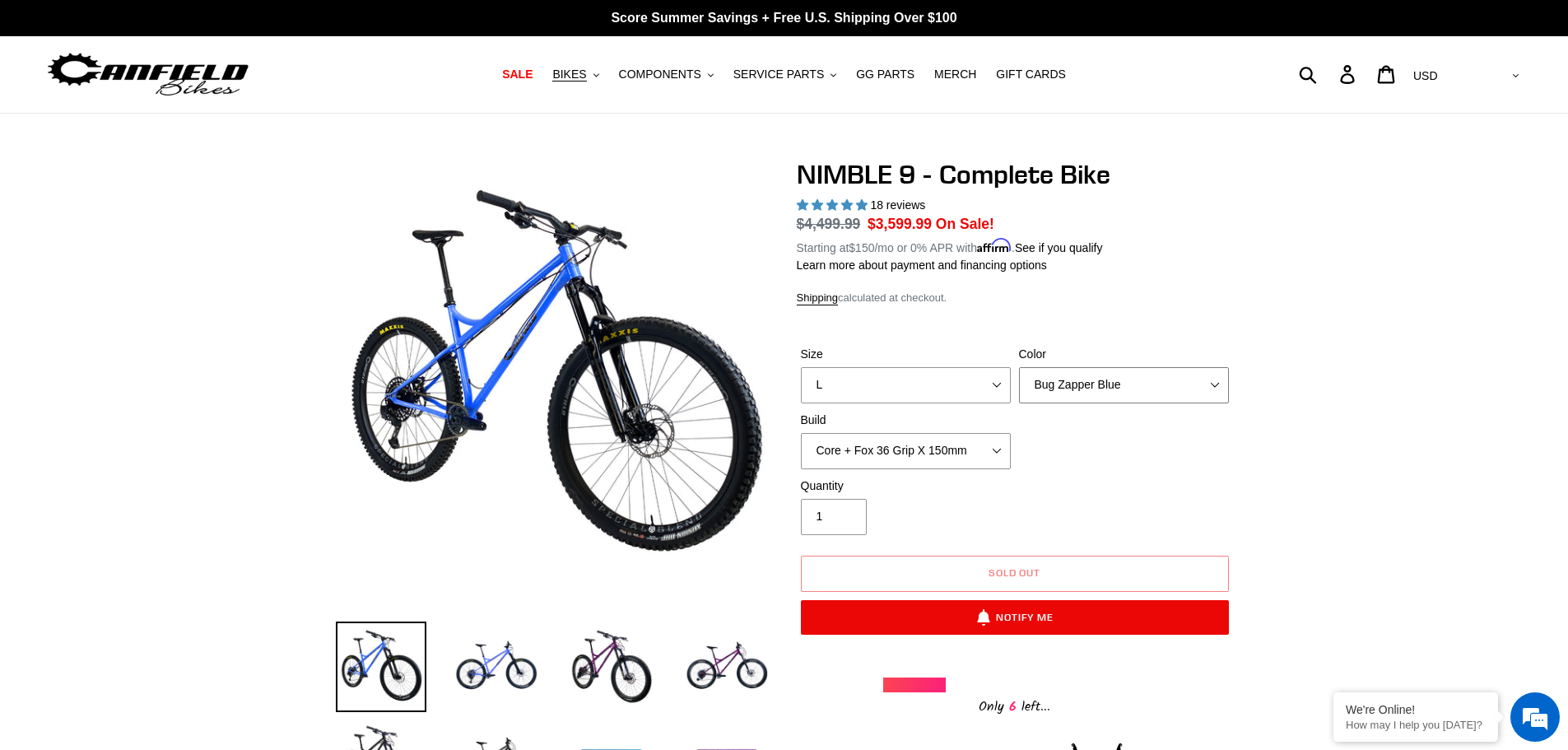
click at [1210, 379] on select "Bug Zapper Blue Purple Haze - Sold Out Galaxy Black" at bounding box center [1124, 385] width 210 height 36
click at [1019, 367] on select "Bug Zapper Blue Purple Haze - Sold Out Galaxy Black" at bounding box center [1124, 385] width 210 height 36
click at [995, 444] on select "Core + Fox 36 Grip X 150mm Pro + Fox 36 Grip X 150mm Core + RockShox Lyrik Ulti…" at bounding box center [906, 451] width 210 height 36
click at [801, 433] on select "Core + Fox 36 Grip X 150mm Pro + Fox 36 Grip X 150mm Core + RockShox Lyrik Ulti…" at bounding box center [906, 451] width 210 height 36
click at [999, 447] on select "Core + Fox 36 Grip X 150mm Pro + Fox 36 Grip X 150mm Core + RockShox Lyrik Ulti…" at bounding box center [906, 451] width 210 height 36
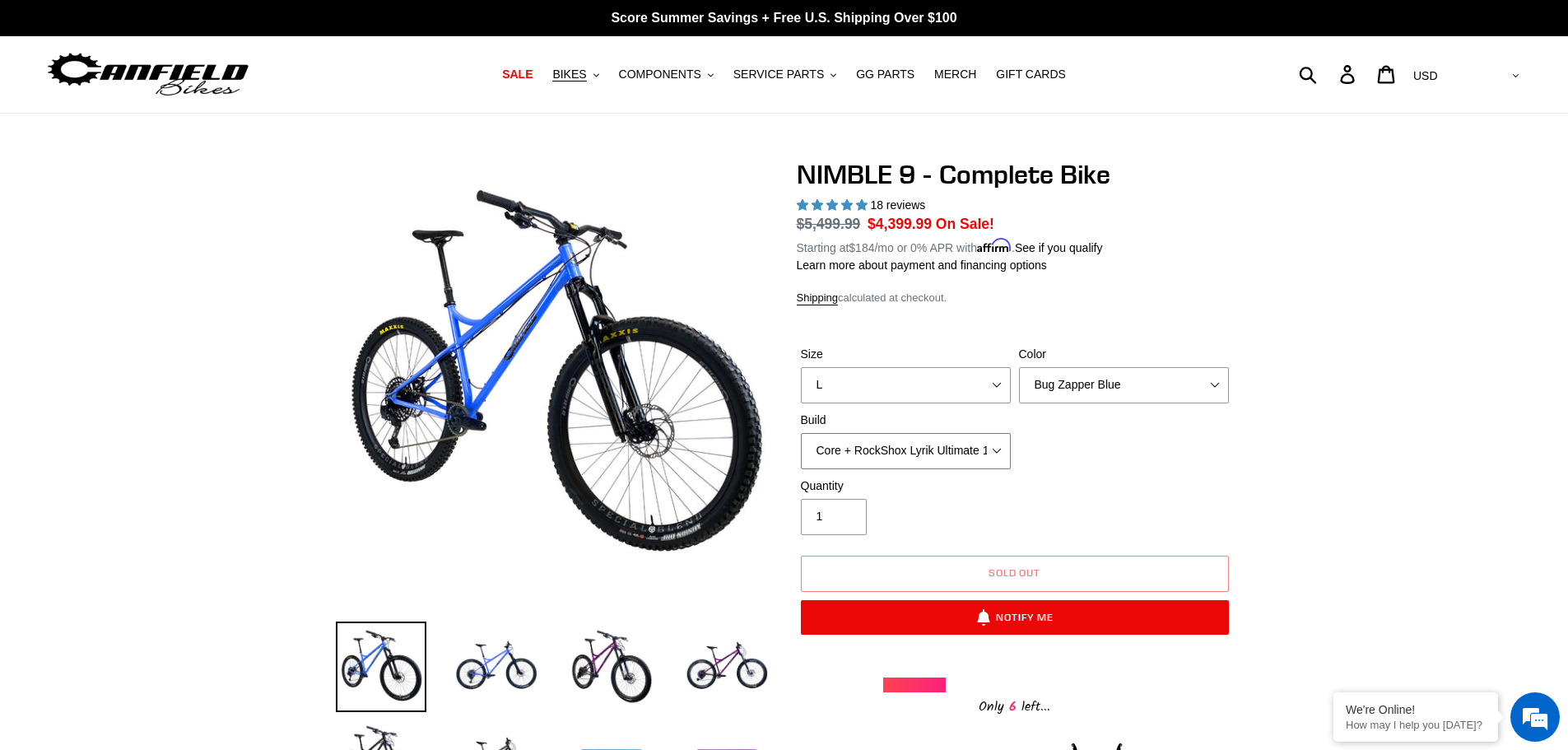
click at [801, 433] on select "Core + Fox 36 Grip X 150mm Pro + Fox 36 Grip X 150mm Core + RockShox Lyrik Ulti…" at bounding box center [906, 451] width 210 height 36
click at [996, 446] on select "Core + Fox 36 Grip X 150mm Pro + Fox 36 Grip X 150mm Core + RockShox Lyrik Ulti…" at bounding box center [906, 451] width 210 height 36
click at [801, 433] on select "Core + Fox 36 Grip X 150mm Pro + Fox 36 Grip X 150mm Core + RockShox Lyrik Ulti…" at bounding box center [906, 451] width 210 height 36
click at [997, 446] on select "Core + Fox 36 Grip X 150mm Pro + Fox 36 Grip X 150mm Core + RockShox Lyrik Ulti…" at bounding box center [906, 451] width 210 height 36
select select "Pro + Fox 36 Grip X 150mm"
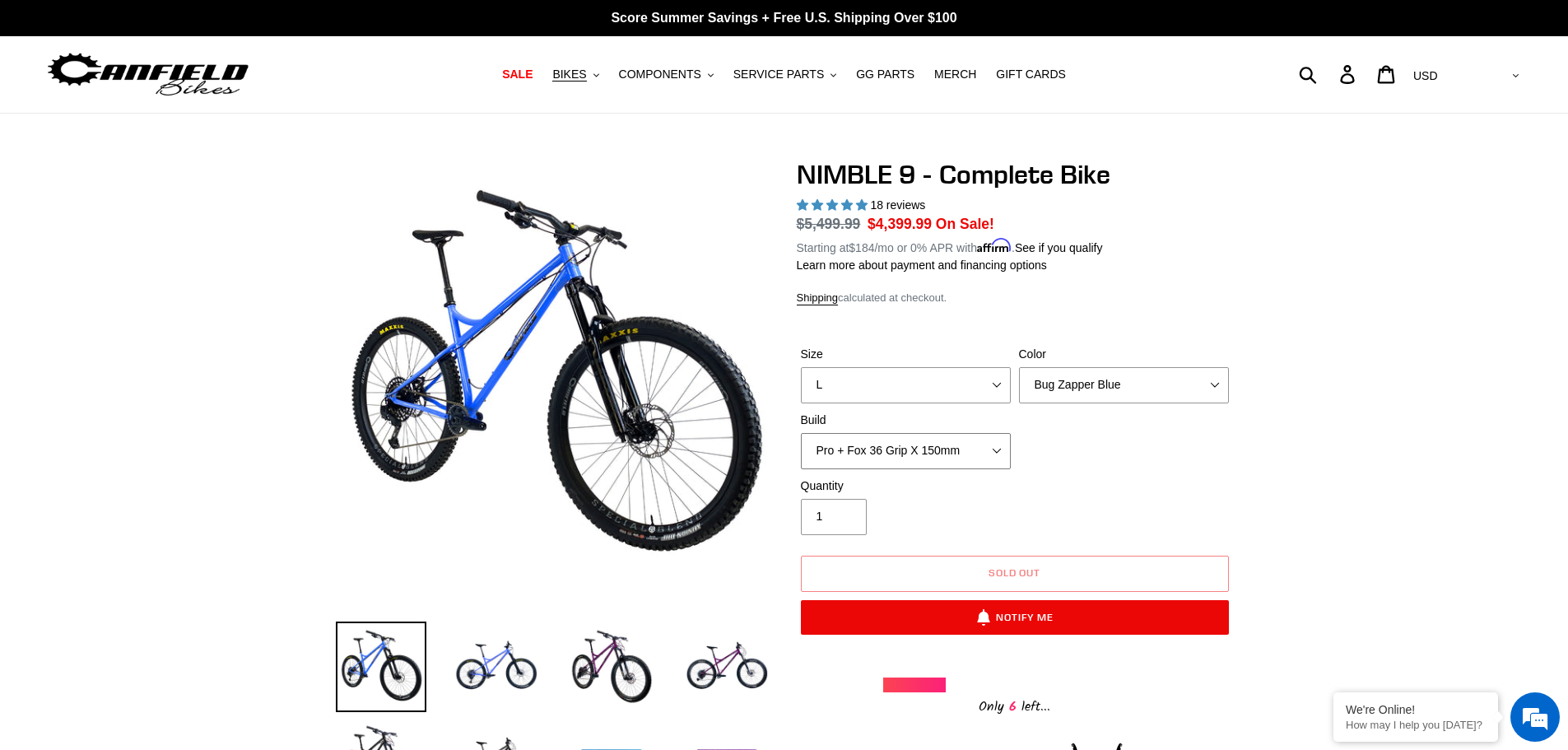
click at [801, 433] on select "Core + Fox 36 Grip X 150mm Pro + Fox 36 Grip X 150mm Core + RockShox Lyrik Ulti…" at bounding box center [906, 451] width 210 height 36
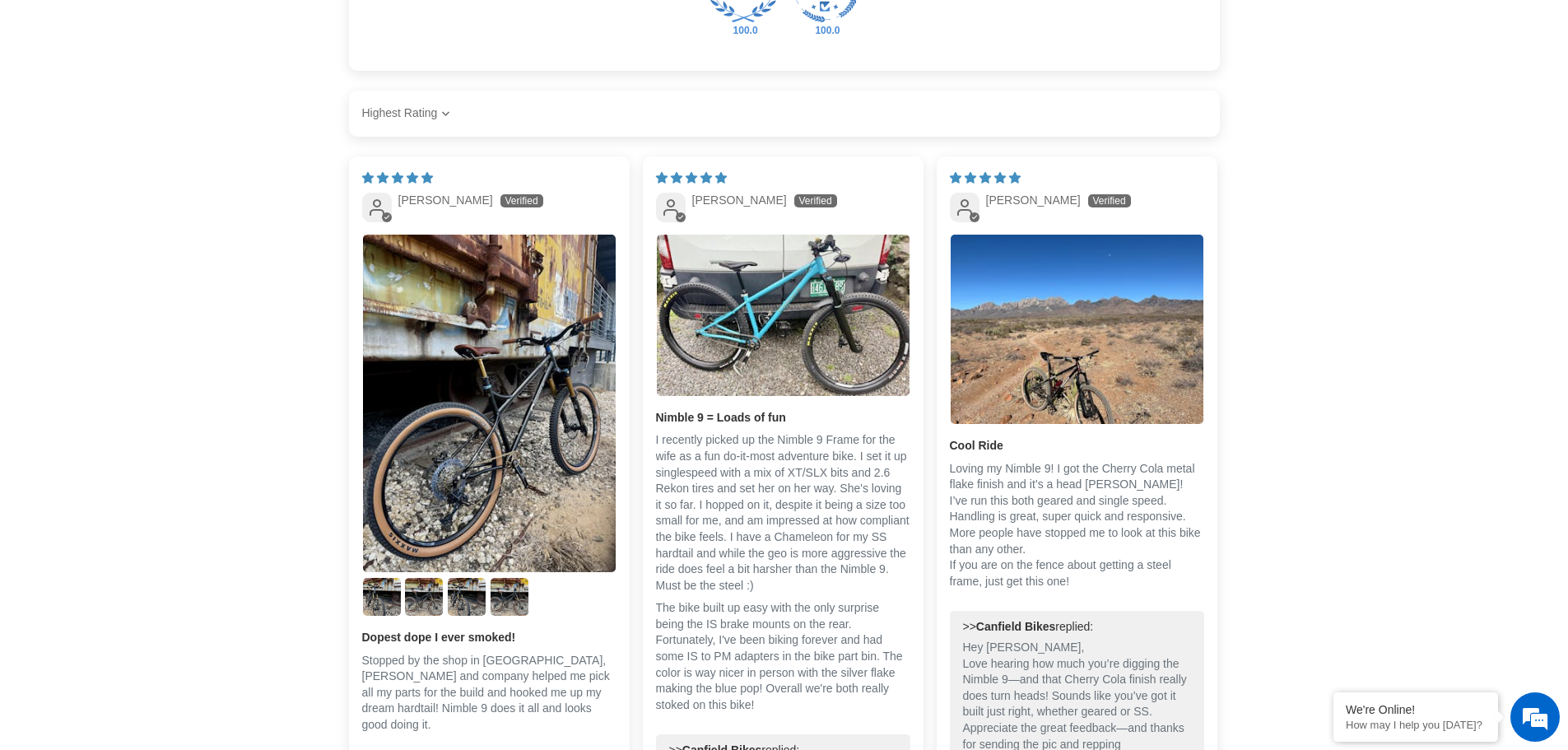
scroll to position [3130, 0]
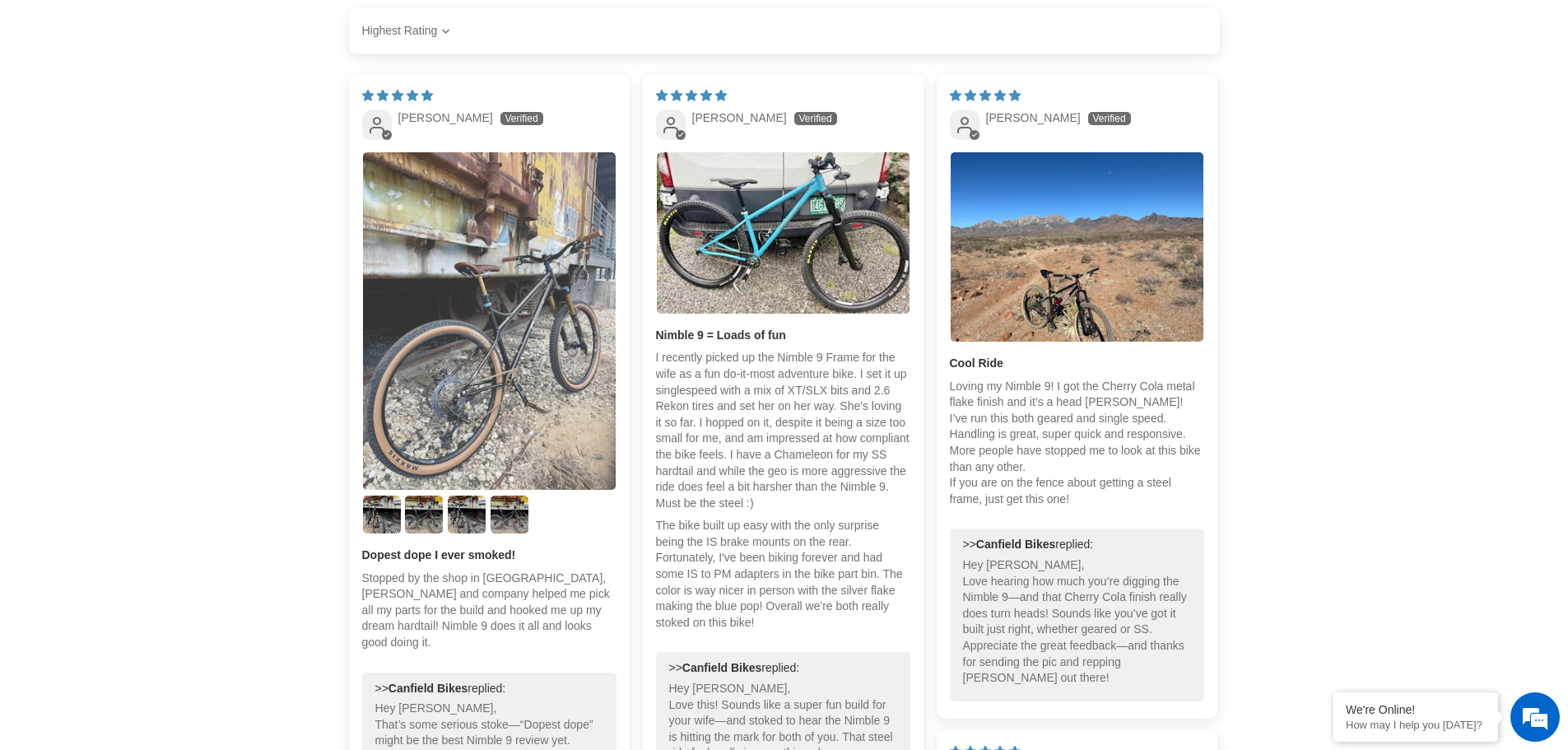
click at [443, 392] on img "Link to user picture 1" at bounding box center [489, 321] width 253 height 337
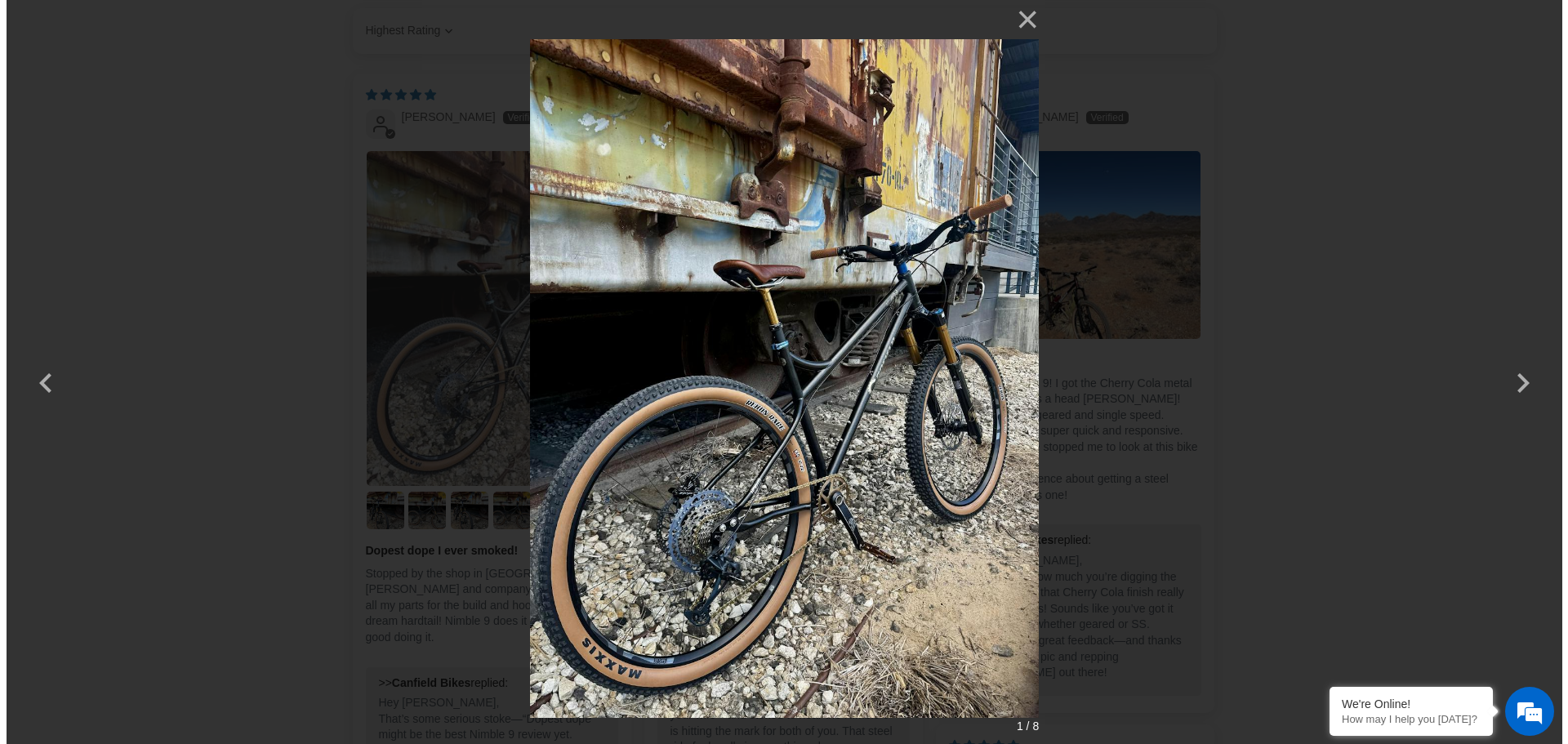
scroll to position [0, 0]
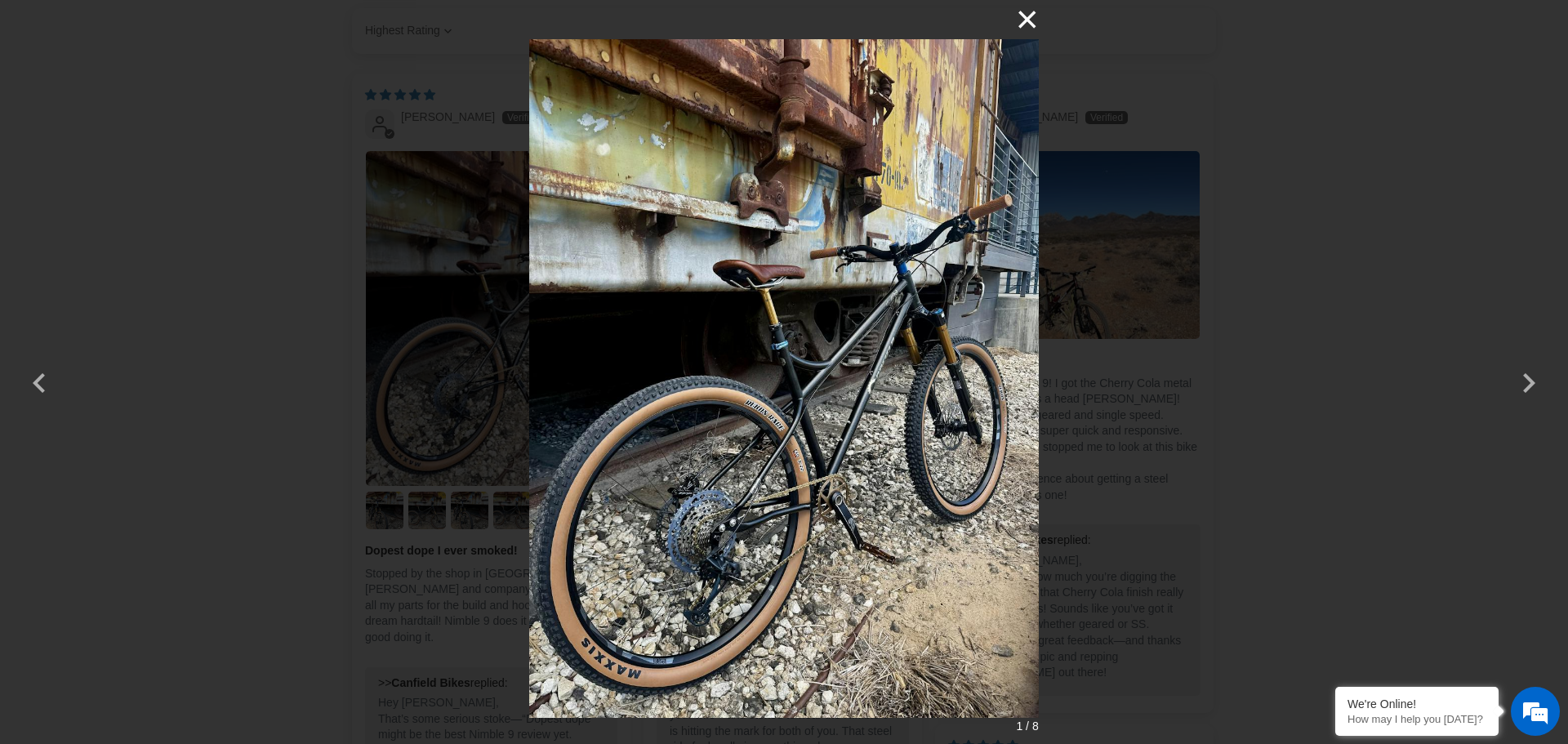
click at [1021, 17] on button "×" at bounding box center [1019, 19] width 39 height 39
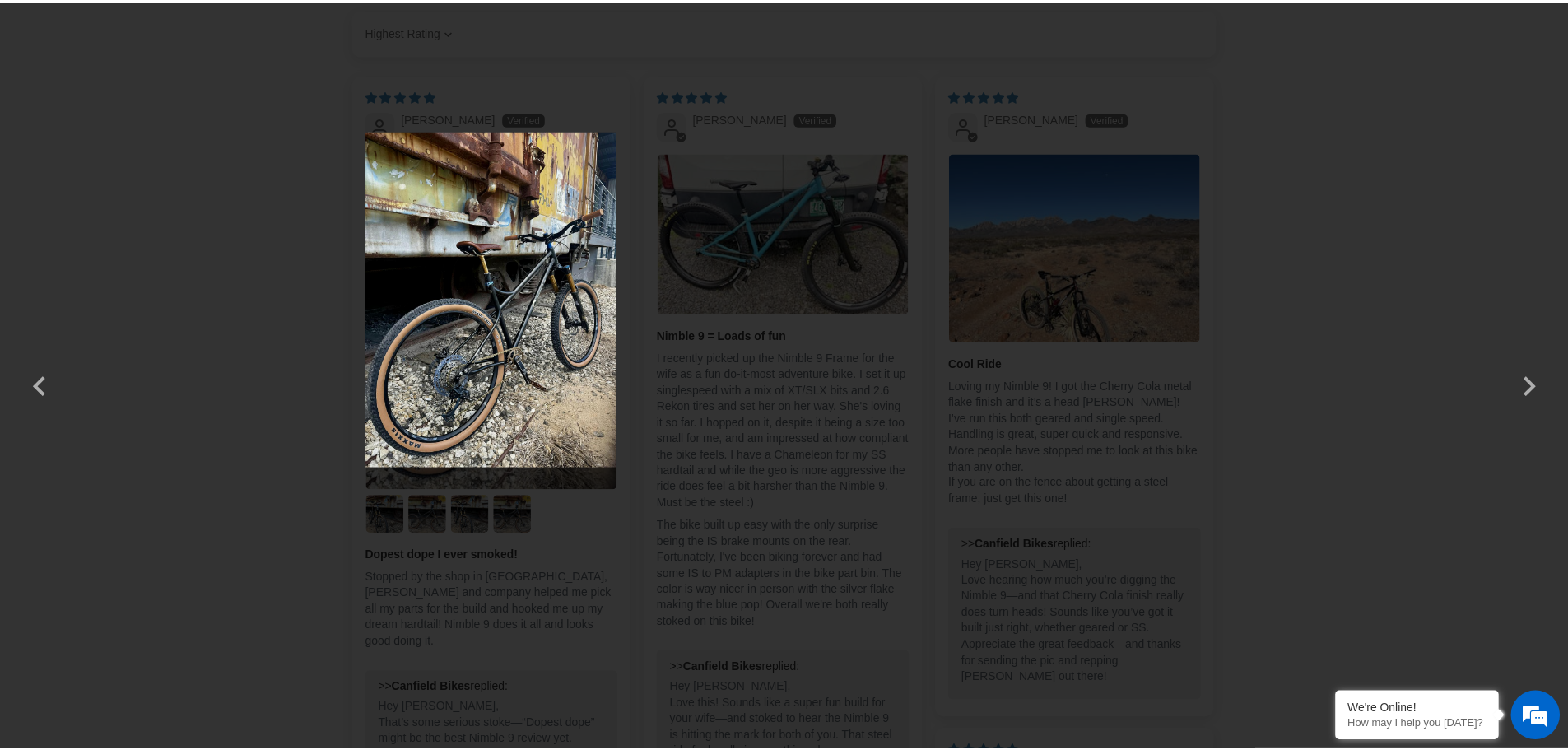
scroll to position [3130, 0]
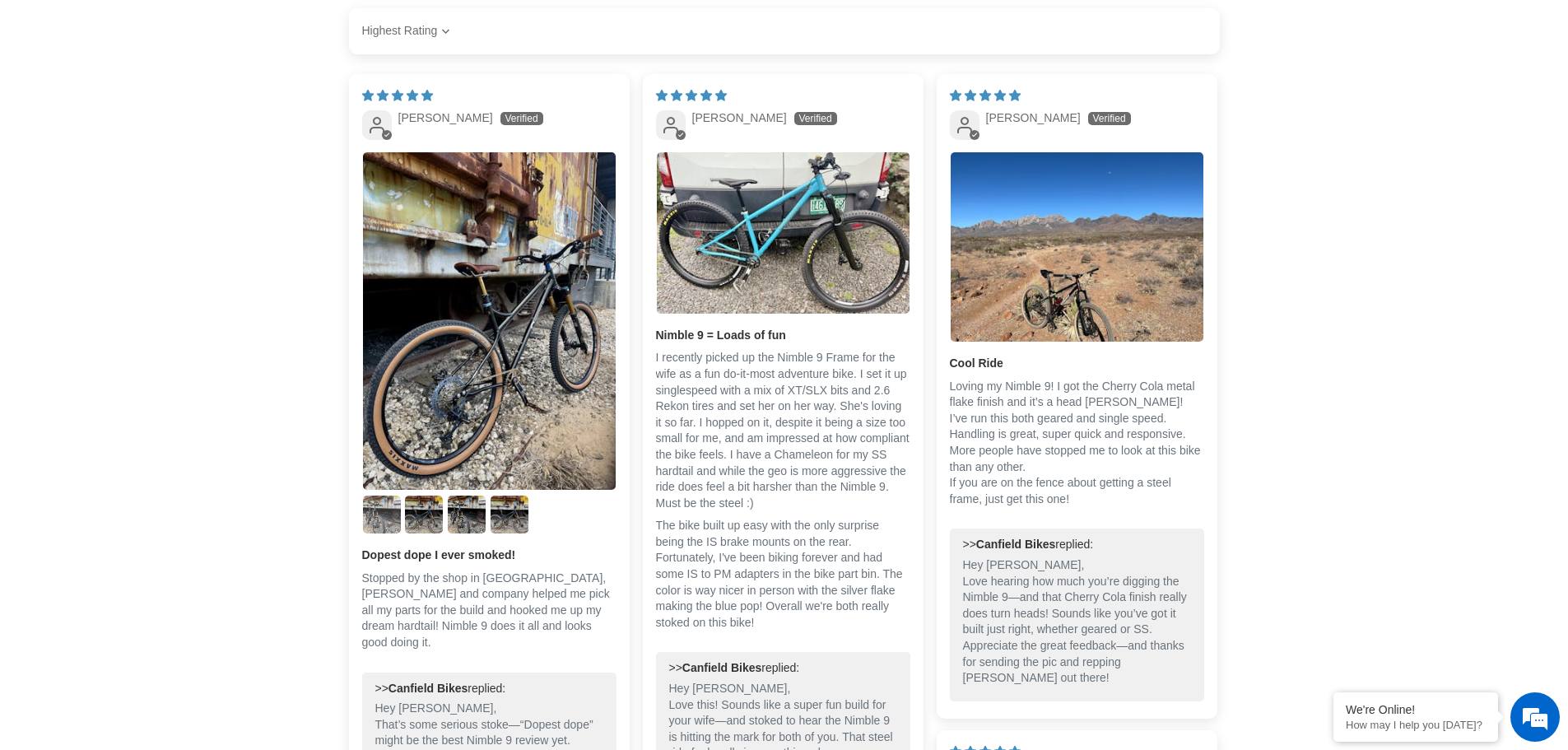
click at [378, 496] on img "Link to user picture 2" at bounding box center [381, 514] width 38 height 38
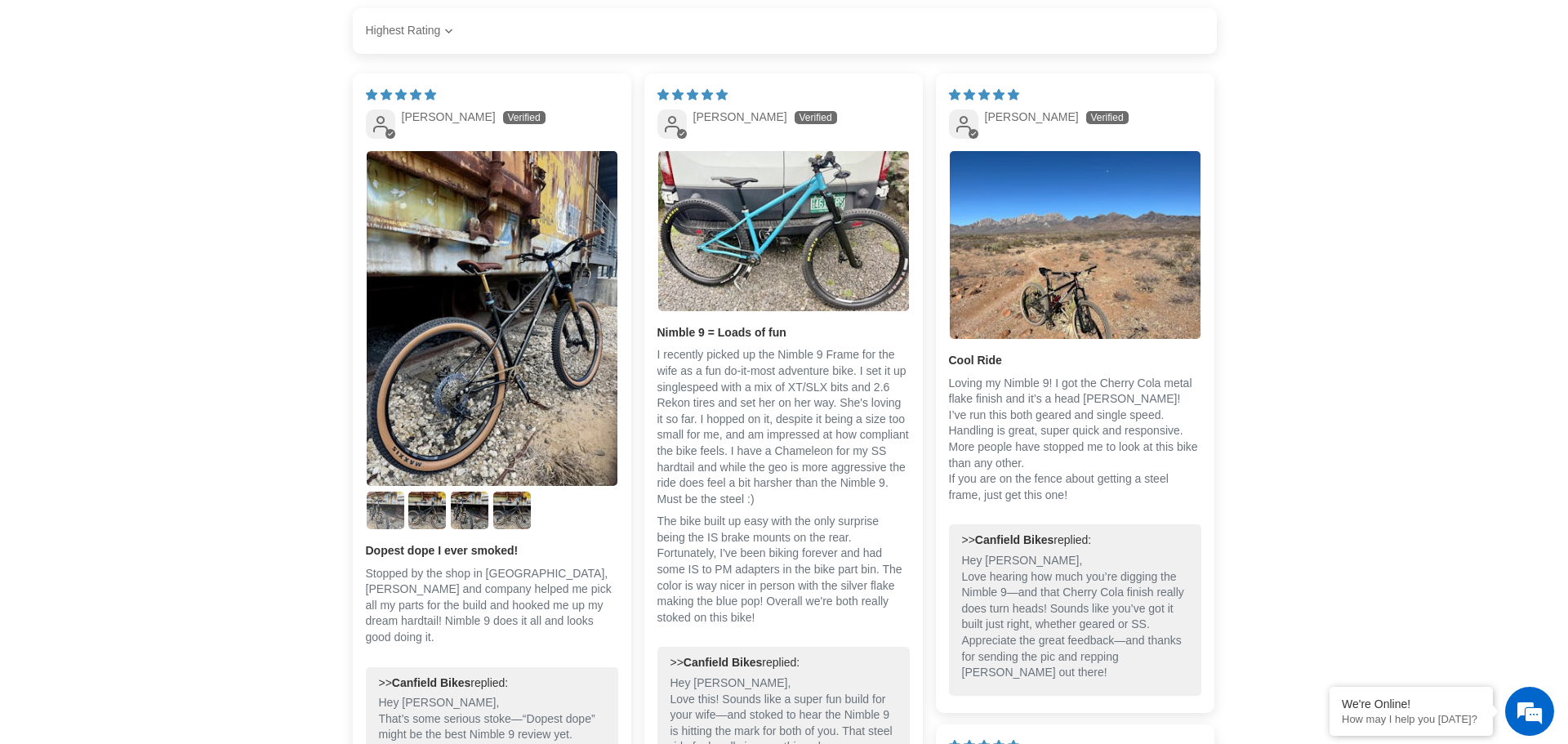
scroll to position [0, 0]
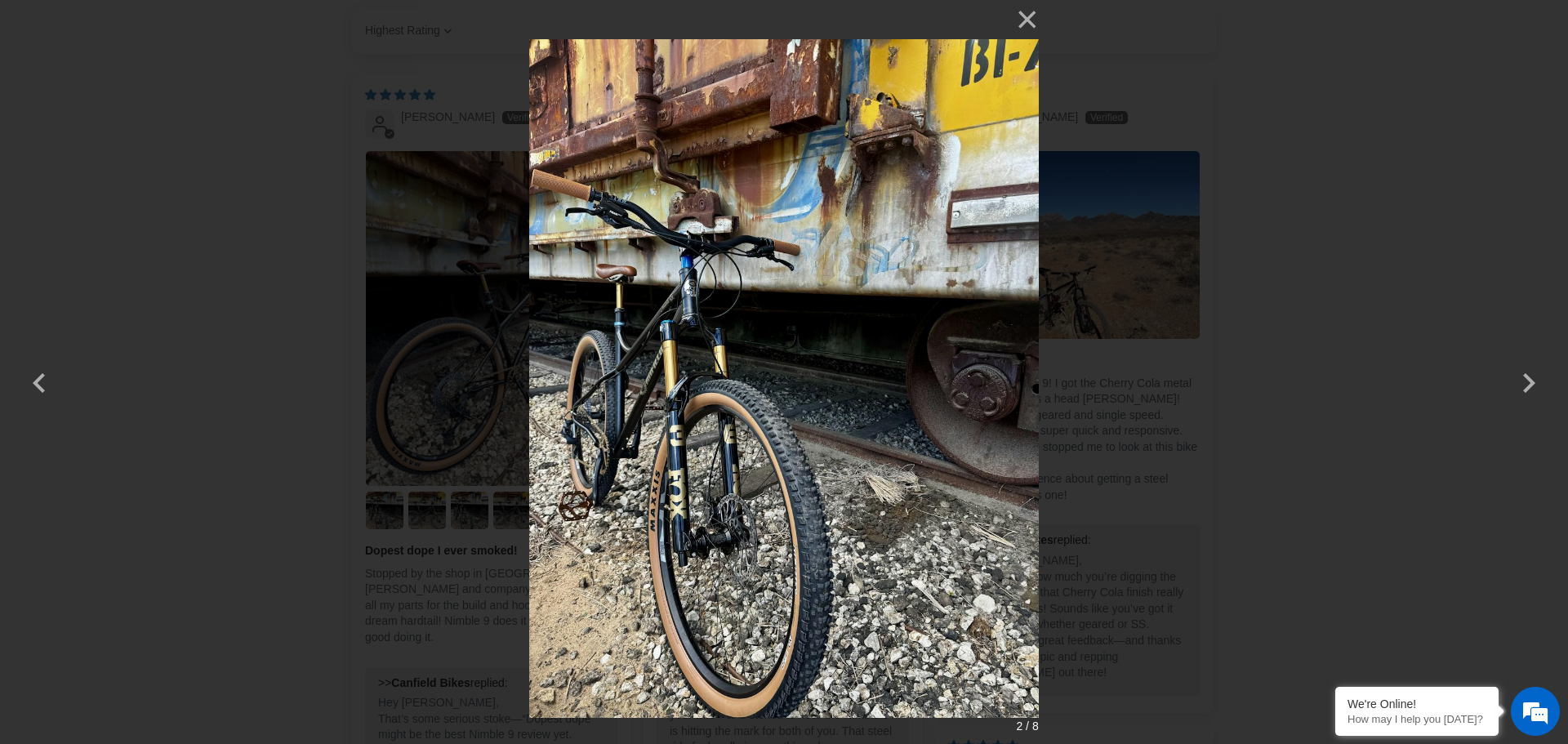
click at [1021, 337] on img at bounding box center [783, 372] width 509 height 744
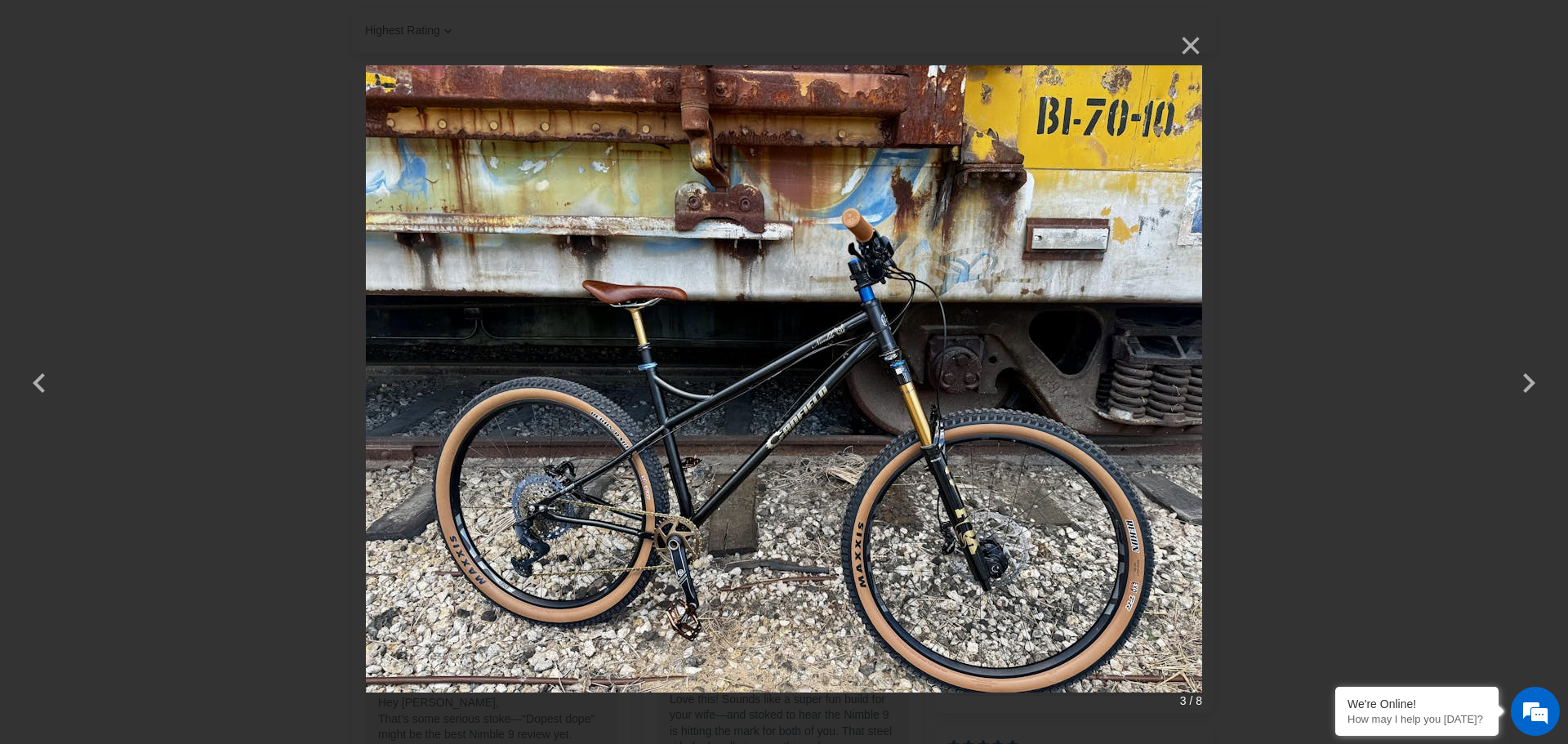
click at [1021, 337] on img at bounding box center [784, 372] width 837 height 693
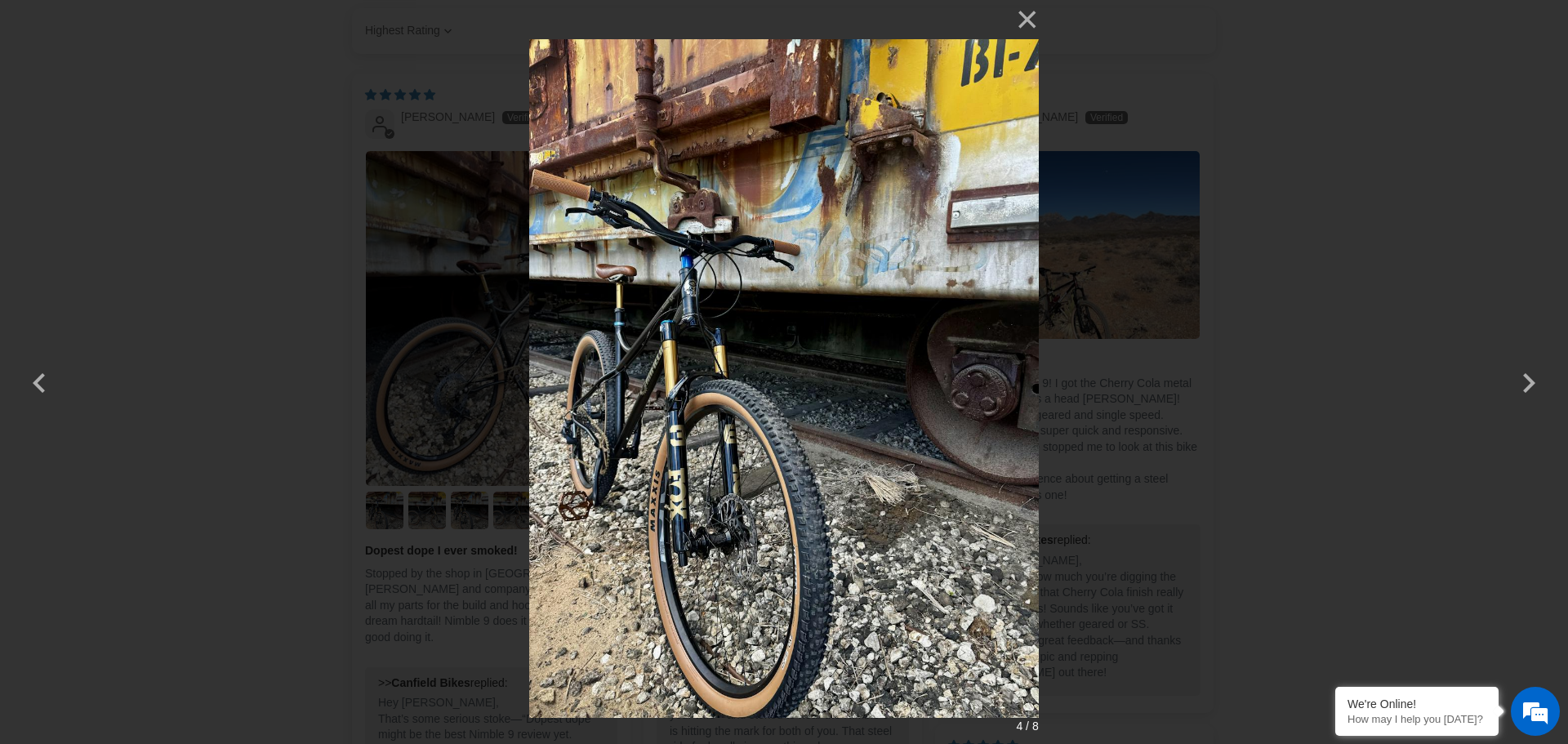
click at [1021, 337] on img at bounding box center [783, 372] width 509 height 744
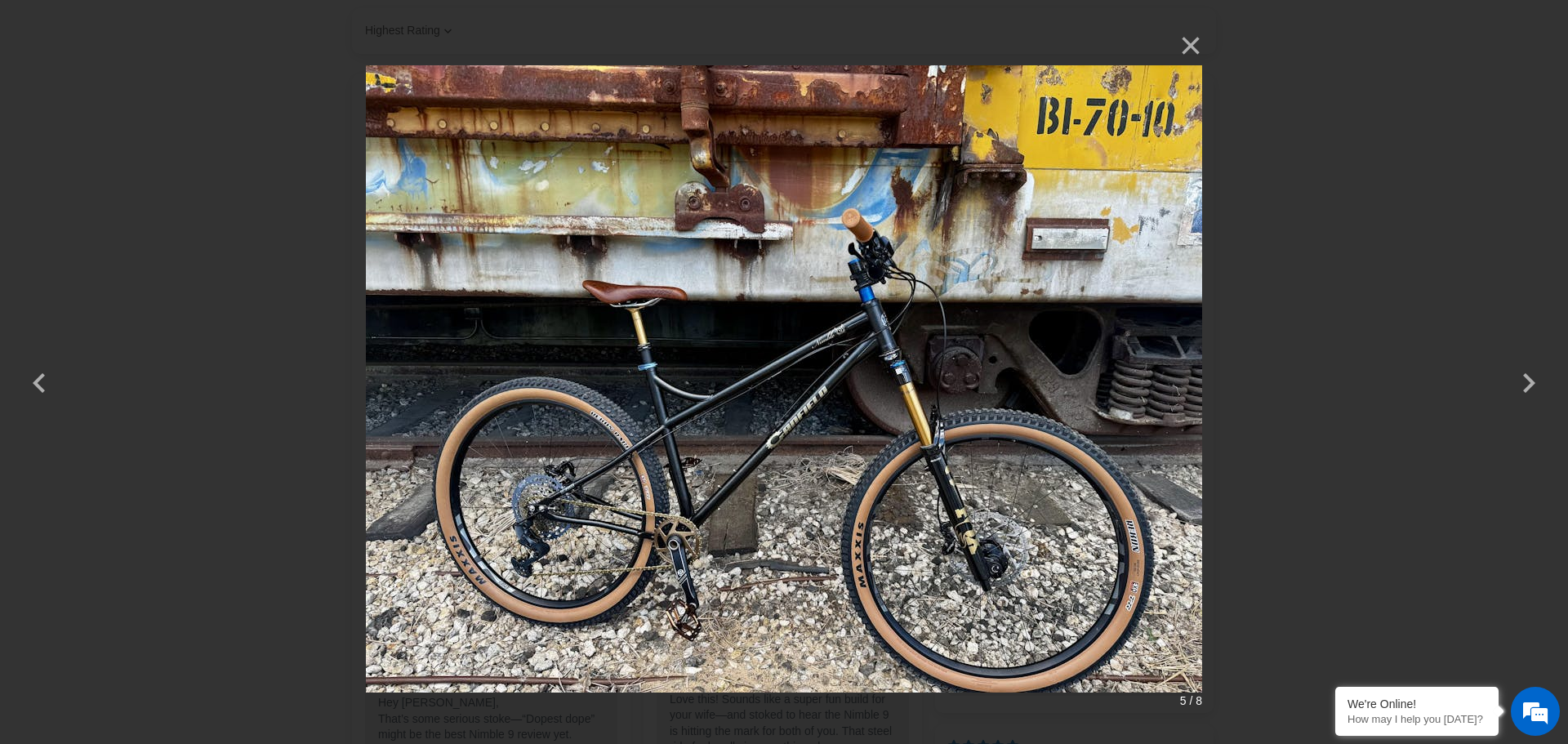
click at [1021, 337] on img at bounding box center [784, 372] width 837 height 693
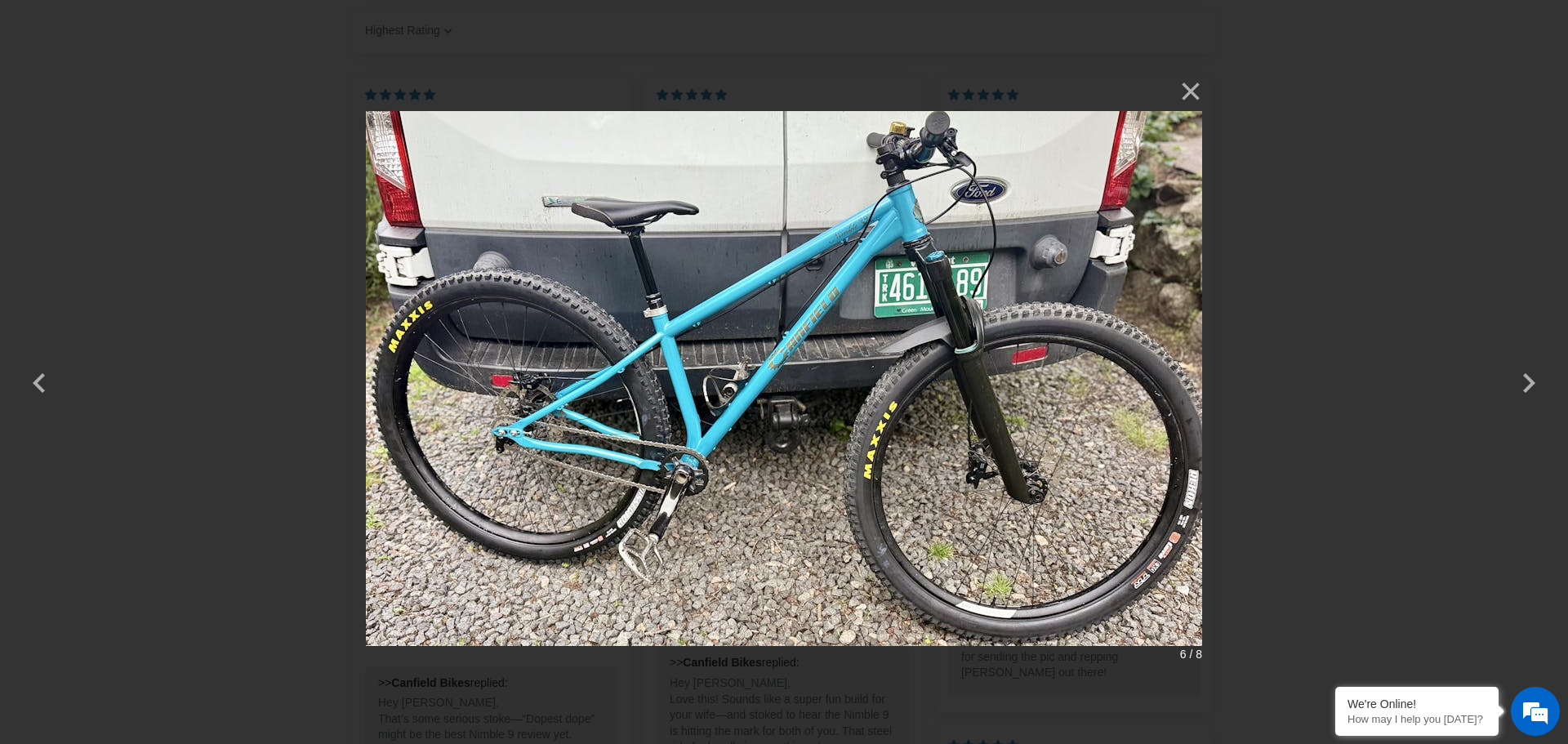
click at [1021, 337] on img at bounding box center [784, 372] width 837 height 600
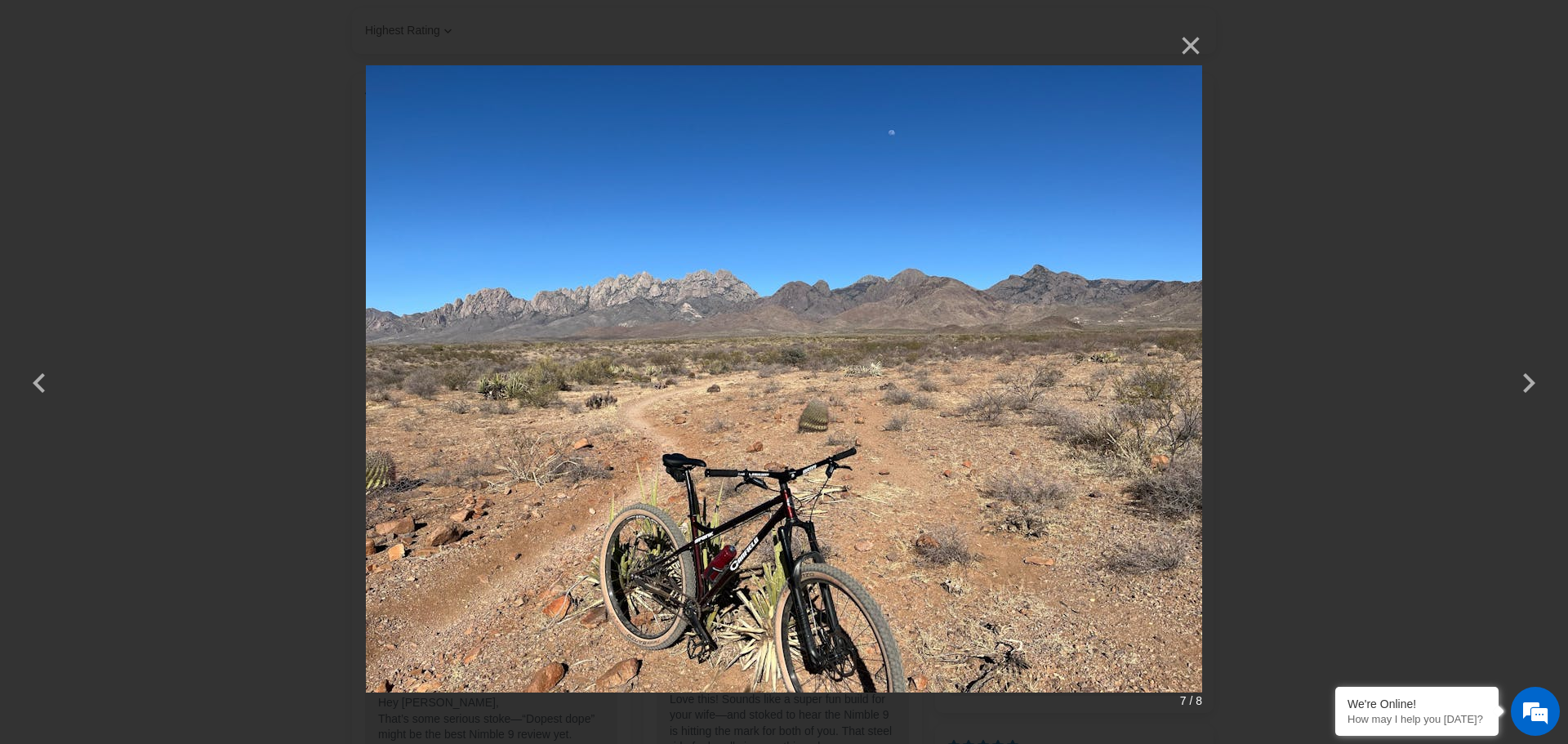
click at [1021, 337] on img at bounding box center [784, 372] width 837 height 693
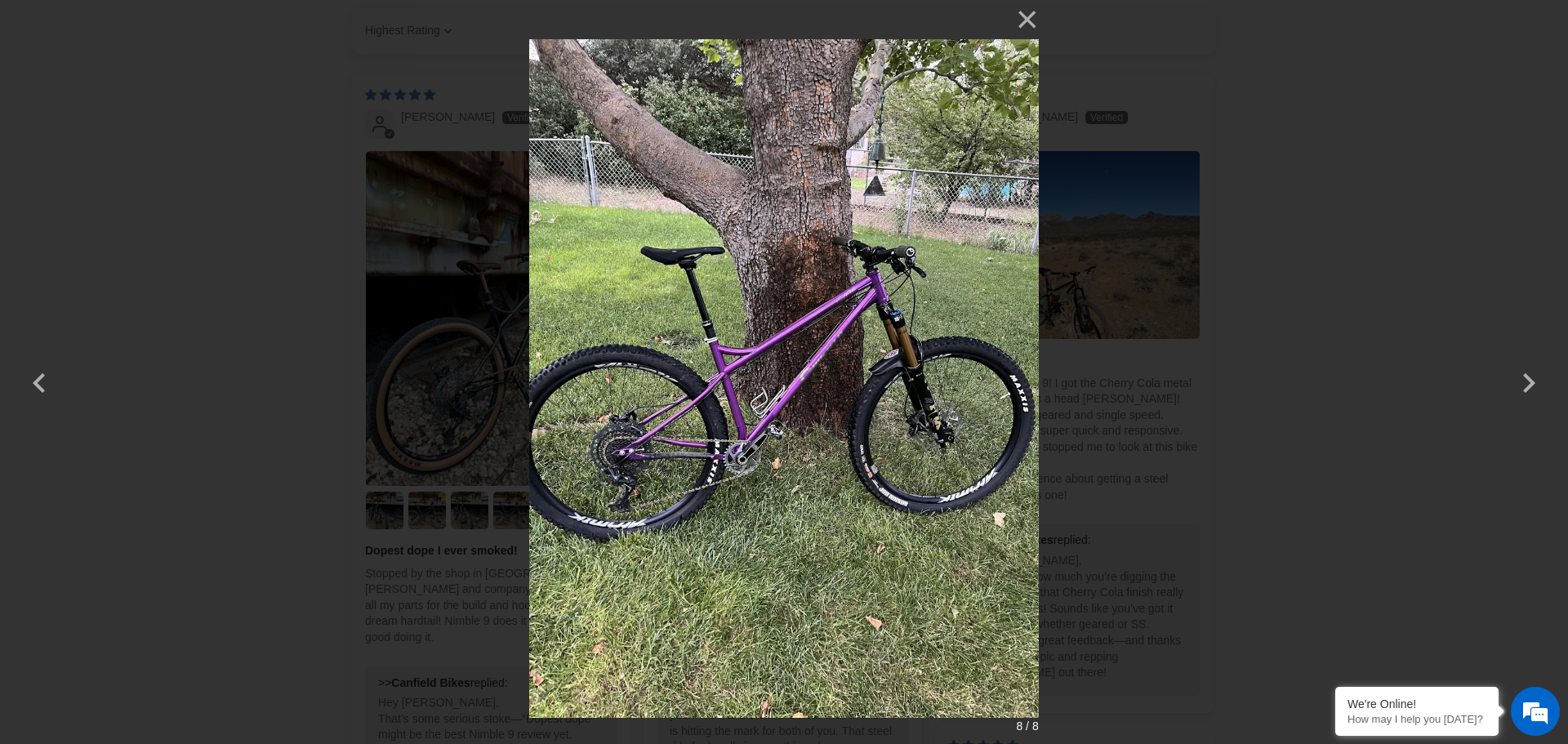
click at [1021, 337] on img at bounding box center [783, 372] width 509 height 744
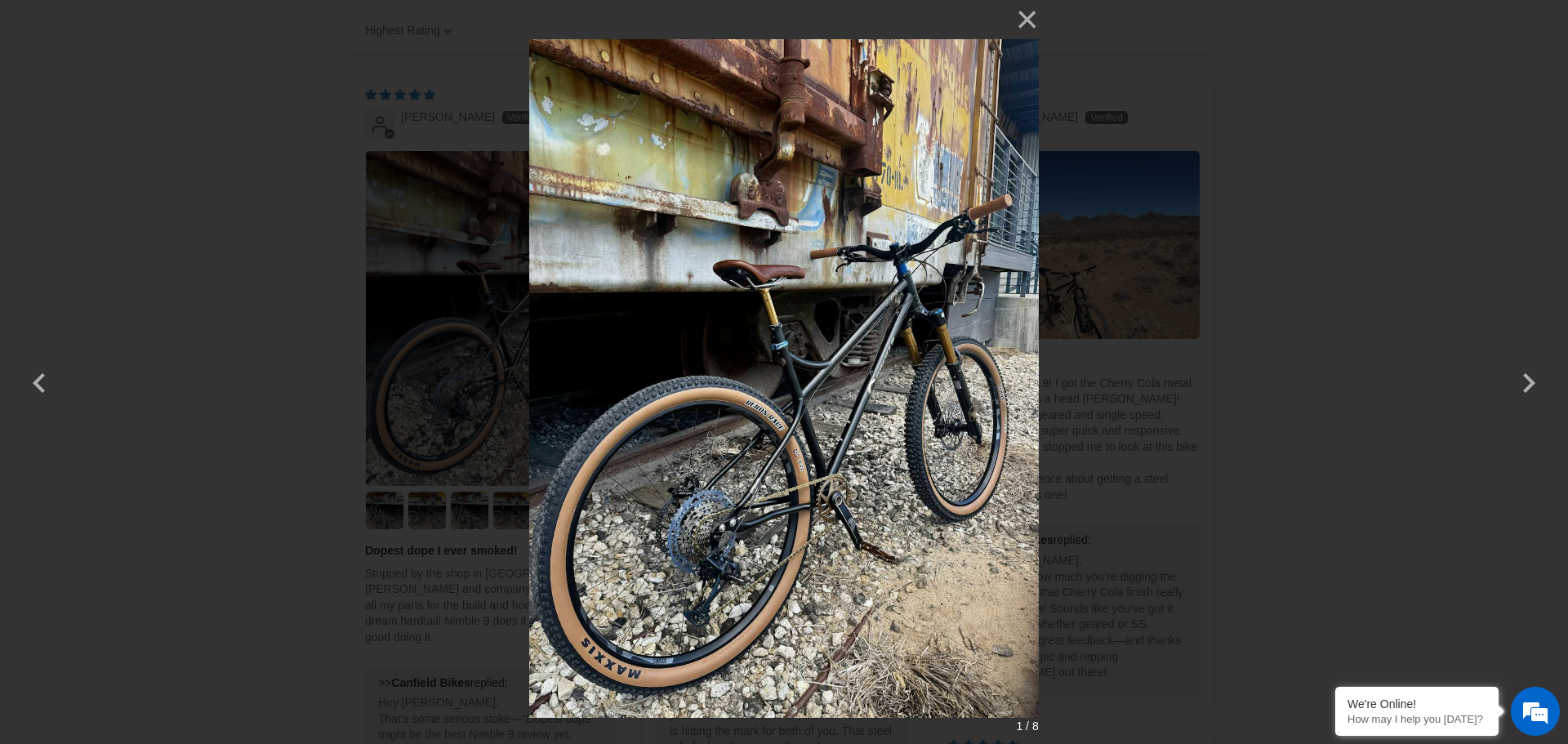
click at [1021, 337] on img at bounding box center [783, 372] width 509 height 744
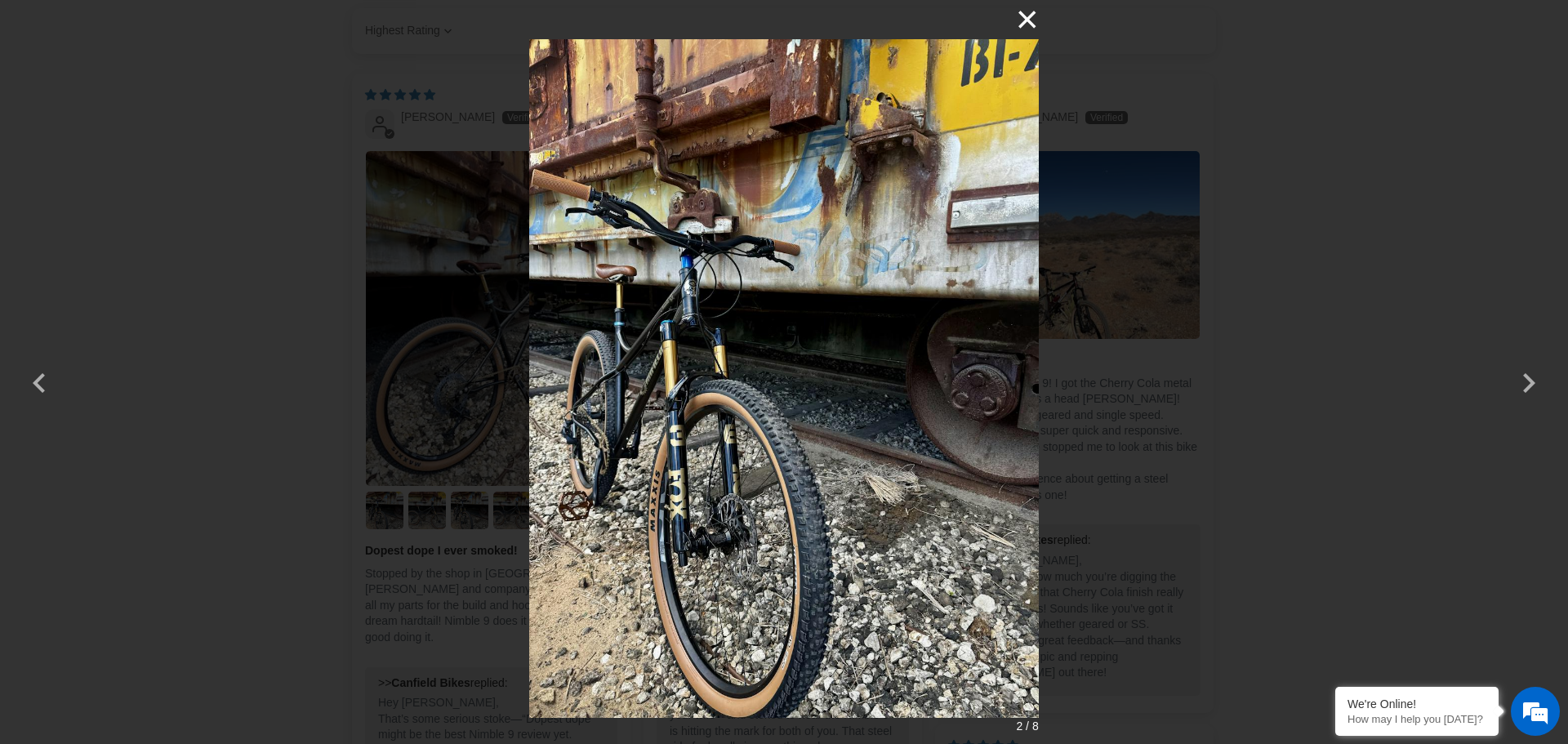
click at [1021, 17] on button "×" at bounding box center [1019, 19] width 39 height 39
